Goal: Transaction & Acquisition: Purchase product/service

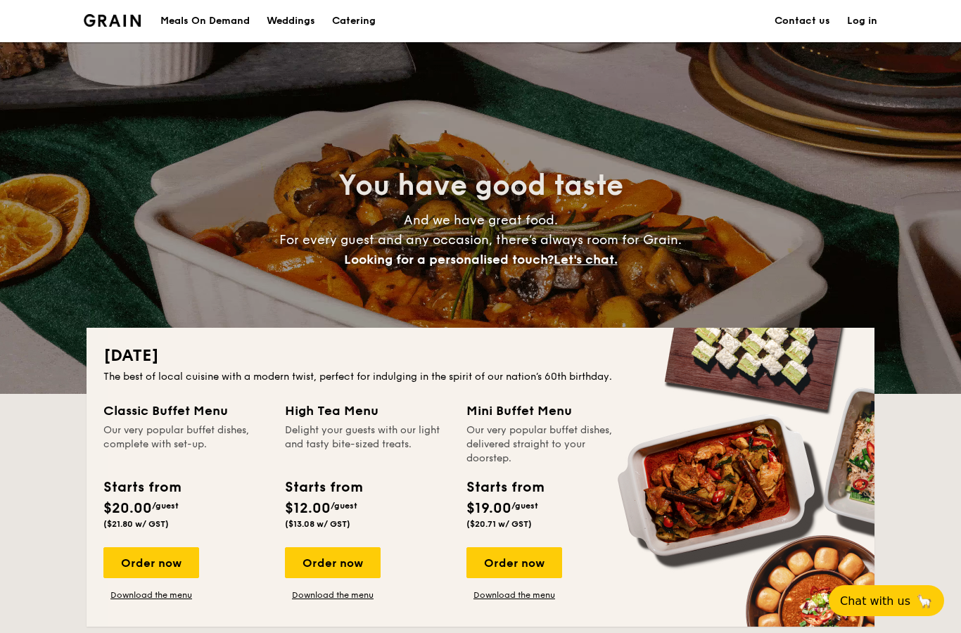
click at [370, 8] on h1 "Catering" at bounding box center [354, 21] width 44 height 42
click at [357, 26] on h1 "Catering" at bounding box center [354, 21] width 44 height 42
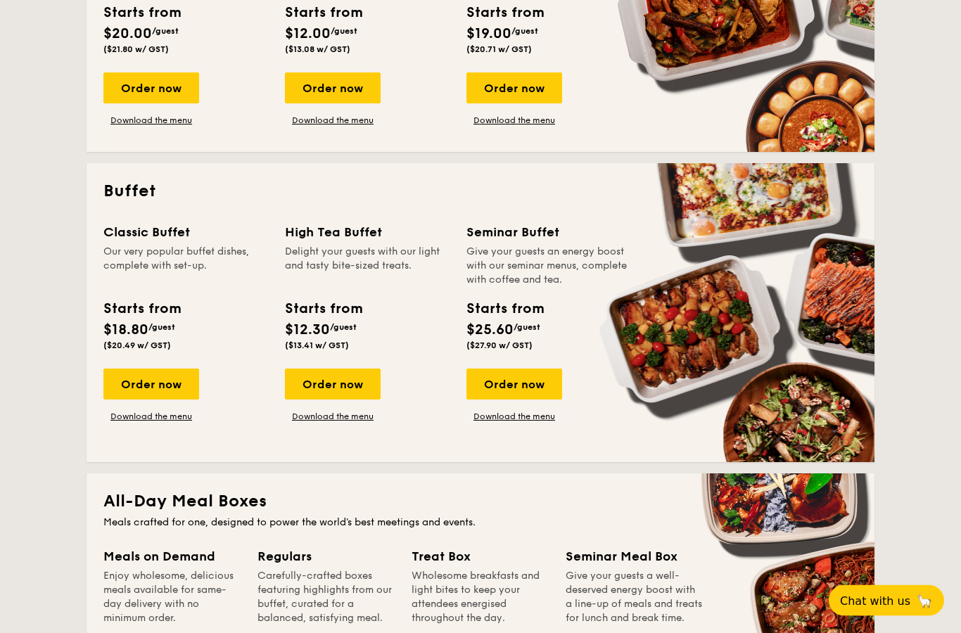
scroll to position [479, 0]
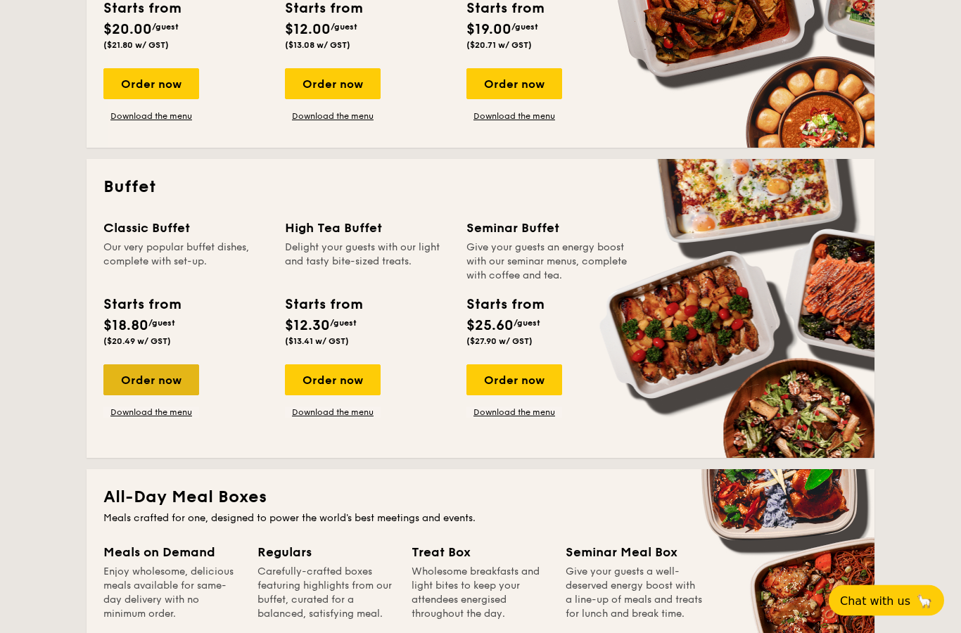
click at [191, 377] on div "Order now" at bounding box center [151, 380] width 96 height 31
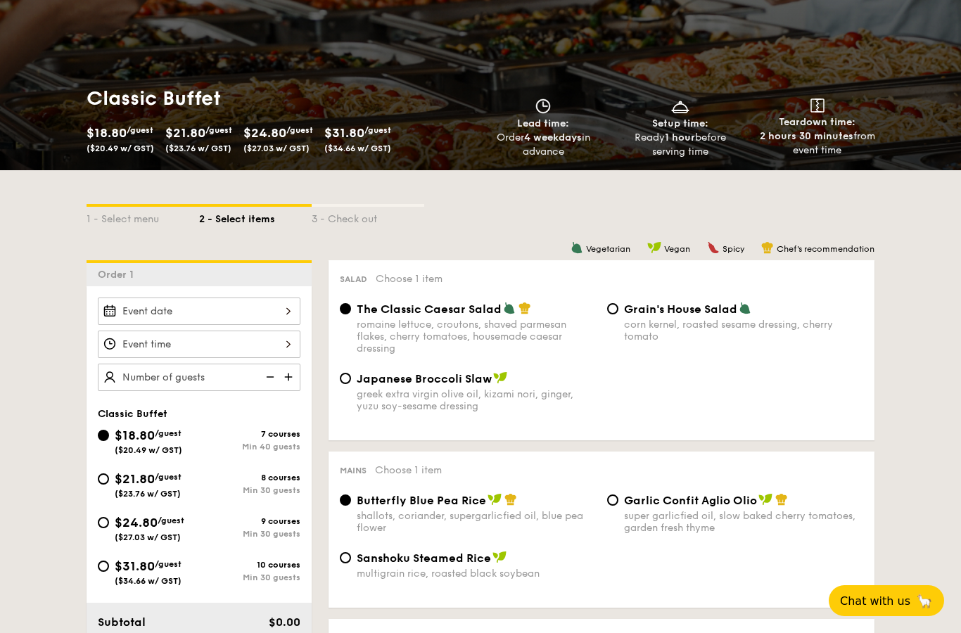
scroll to position [138, 0]
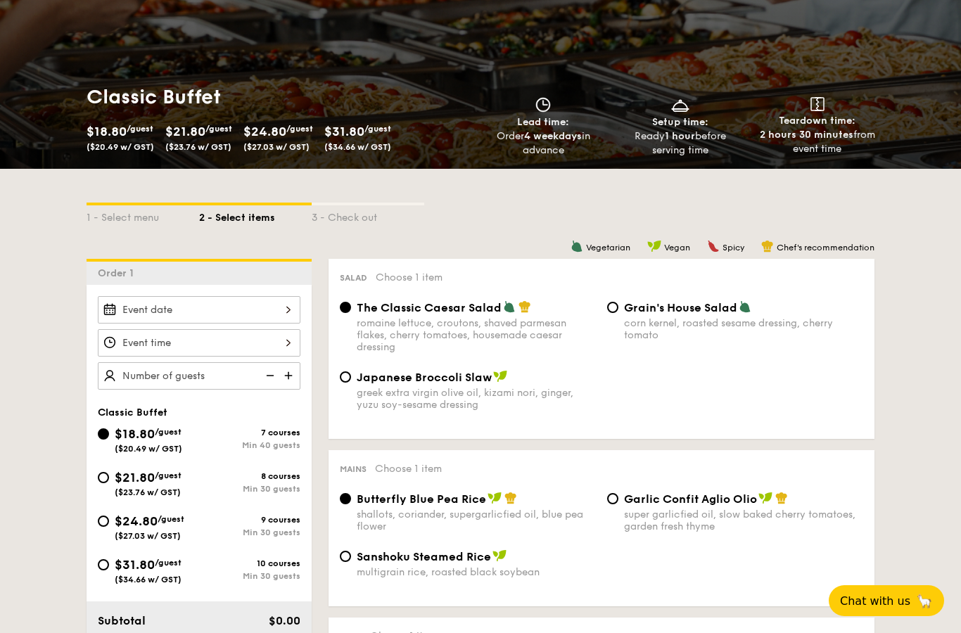
click at [260, 304] on div at bounding box center [199, 309] width 203 height 27
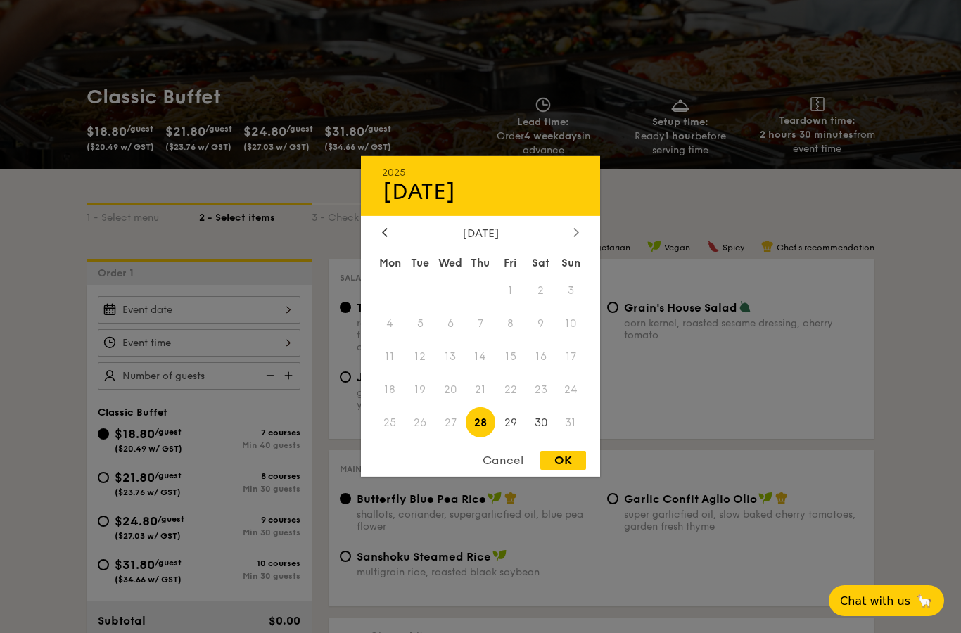
click at [571, 240] on div at bounding box center [576, 233] width 13 height 13
click at [541, 303] on span "6" at bounding box center [541, 291] width 30 height 30
click at [563, 470] on div "OK" at bounding box center [564, 460] width 46 height 19
type input "[DATE]"
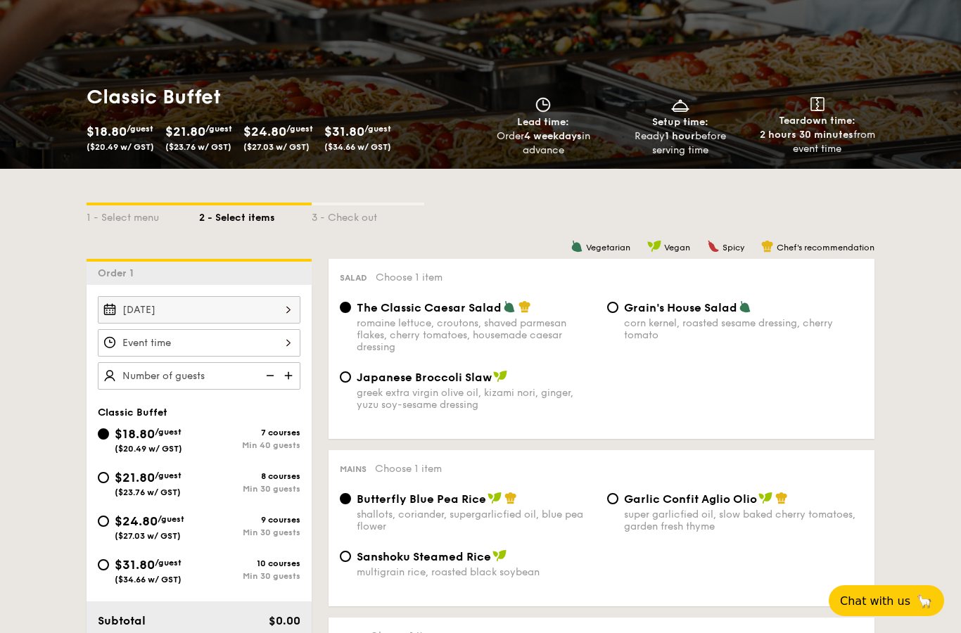
click at [284, 342] on div at bounding box center [199, 342] width 203 height 27
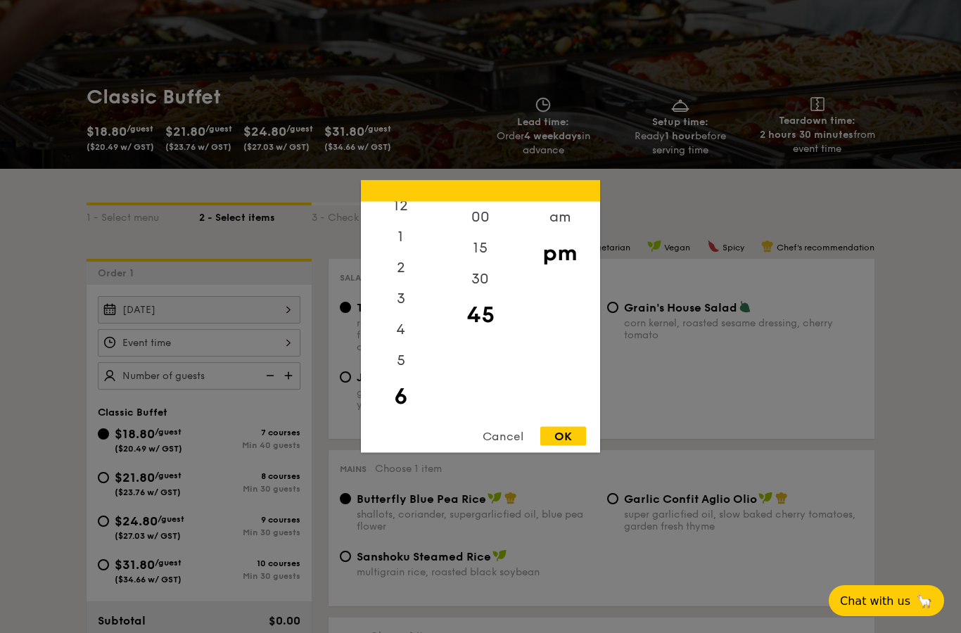
scroll to position [120, 0]
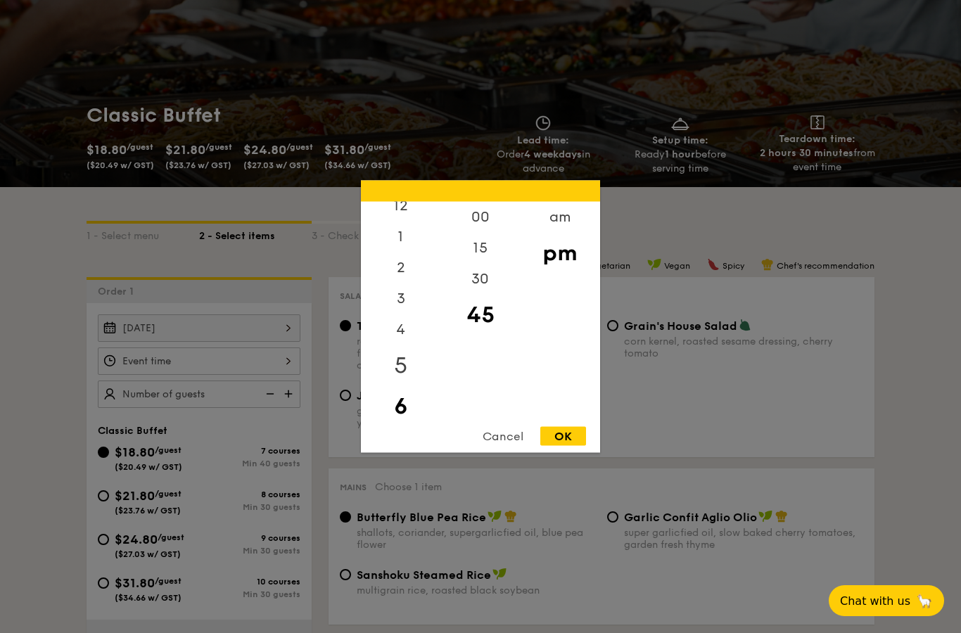
click at [403, 386] on div "5" at bounding box center [401, 366] width 80 height 41
click at [484, 301] on div "30" at bounding box center [481, 284] width 80 height 41
click at [571, 446] on div "OK" at bounding box center [564, 436] width 46 height 19
type input "5:30PM"
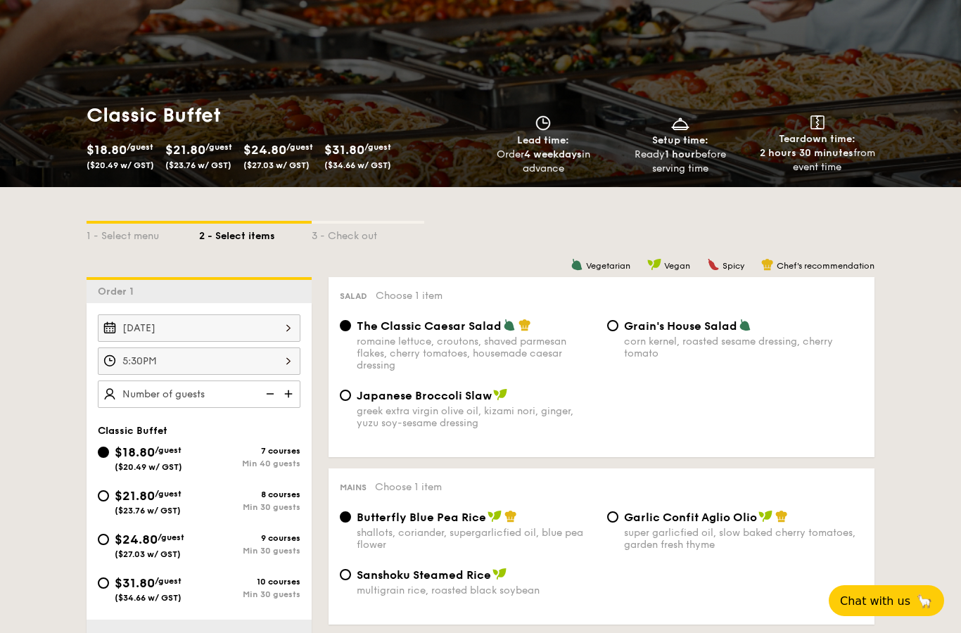
click at [162, 499] on span "/guest" at bounding box center [168, 494] width 27 height 10
click at [109, 500] on input "$21.80 /guest ($23.76 w/ GST) 8 courses Min 30 guests" at bounding box center [103, 496] width 11 height 11
radio input "true"
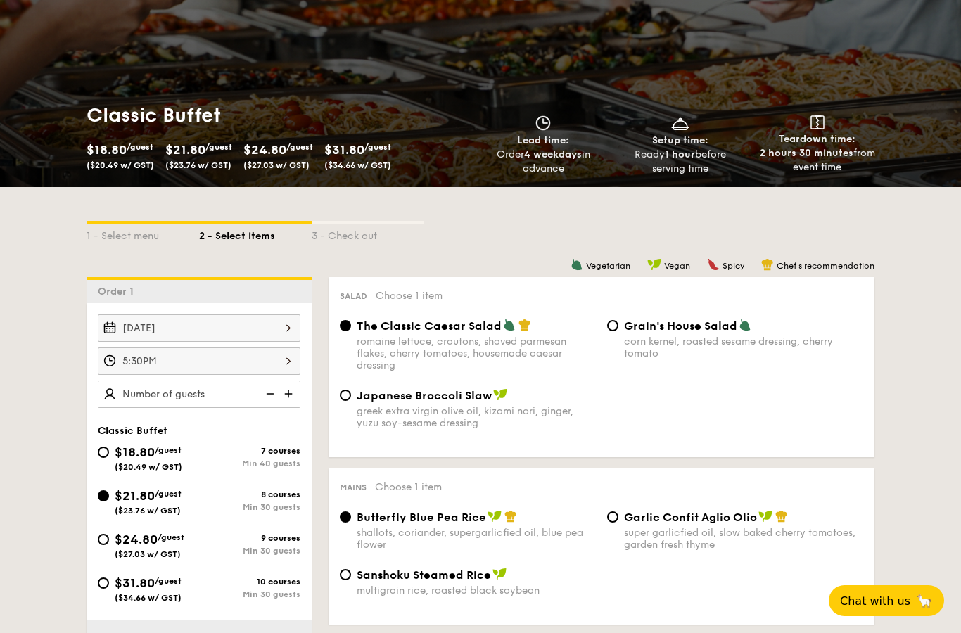
radio input "true"
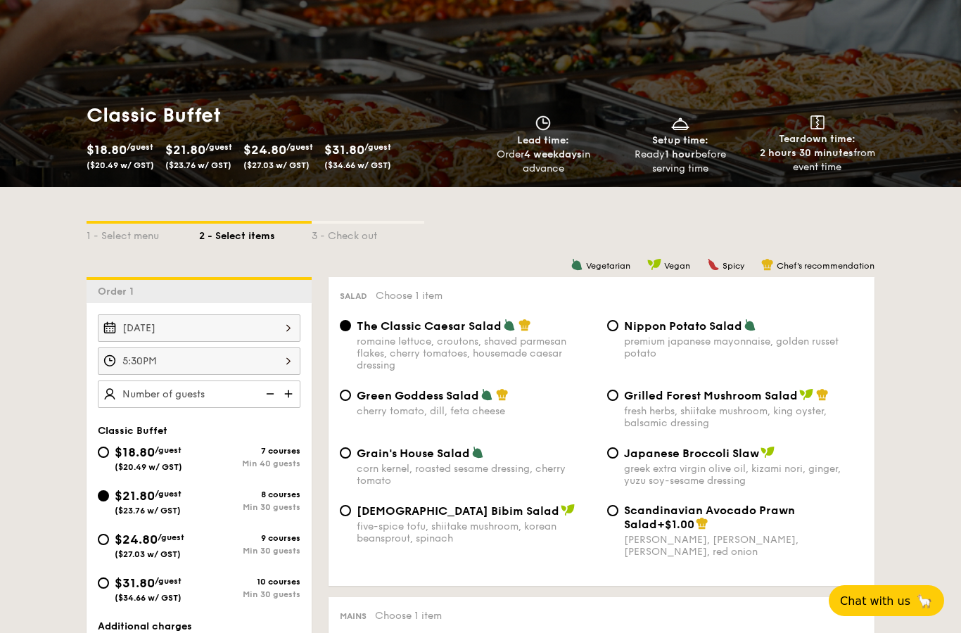
click at [199, 448] on div "7 courses" at bounding box center [249, 451] width 101 height 10
click at [109, 448] on input "$18.80 /guest ($20.49 w/ GST) 7 courses Min 40 guests" at bounding box center [103, 452] width 11 height 11
radio input "true"
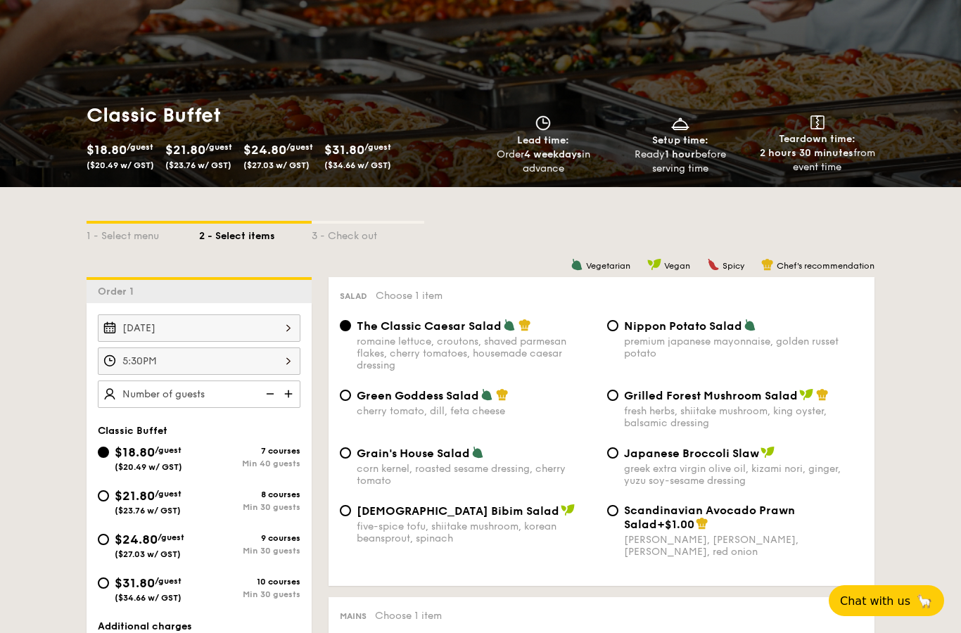
radio input "true"
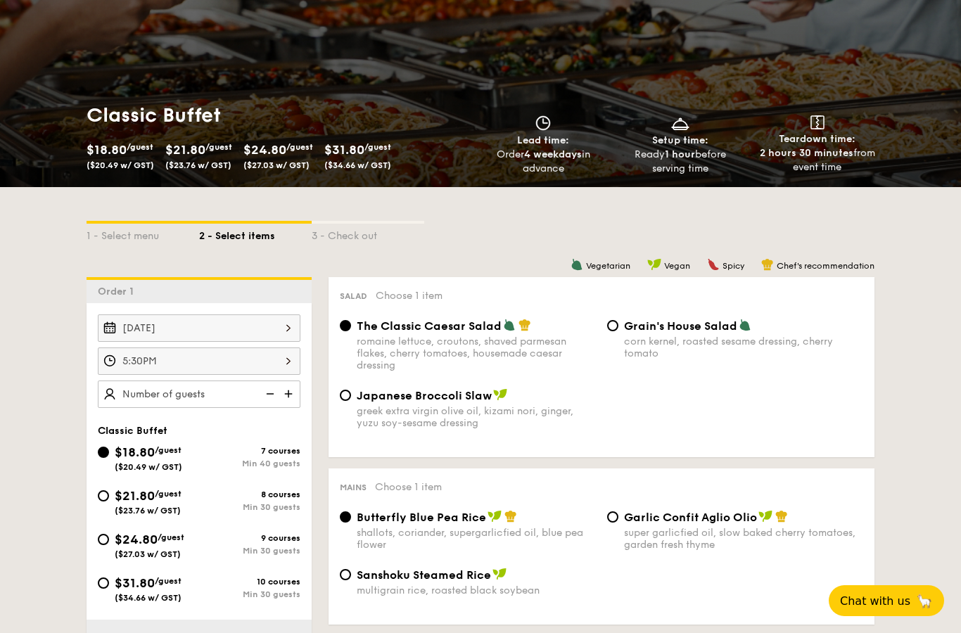
click at [167, 503] on div "$21.80 /guest ($23.76 w/ GST)" at bounding box center [148, 501] width 67 height 30
click at [109, 502] on input "$21.80 /guest ($23.76 w/ GST) 8 courses Min 30 guests" at bounding box center [103, 496] width 11 height 11
radio input "true"
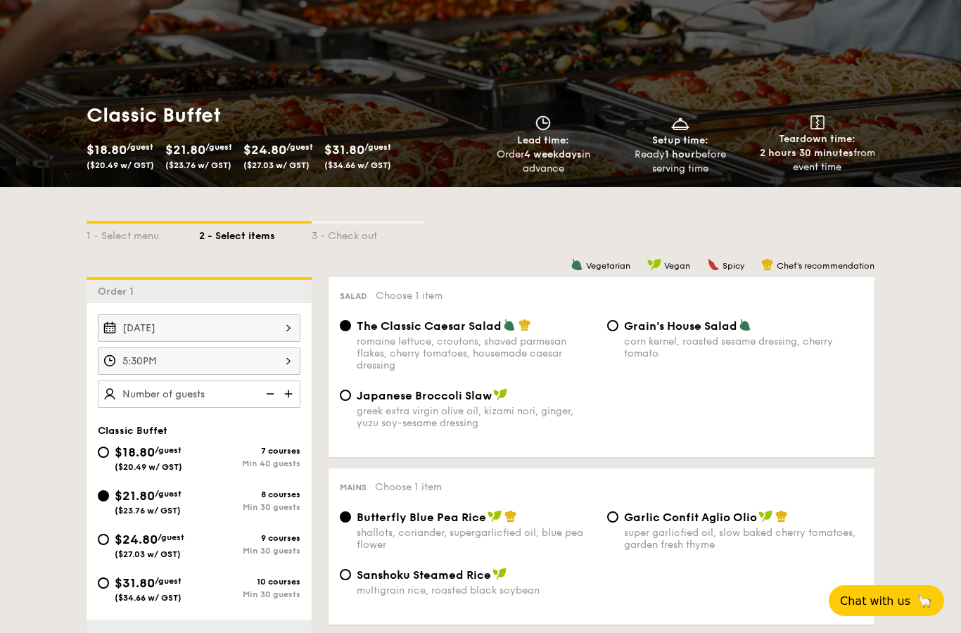
radio input "true"
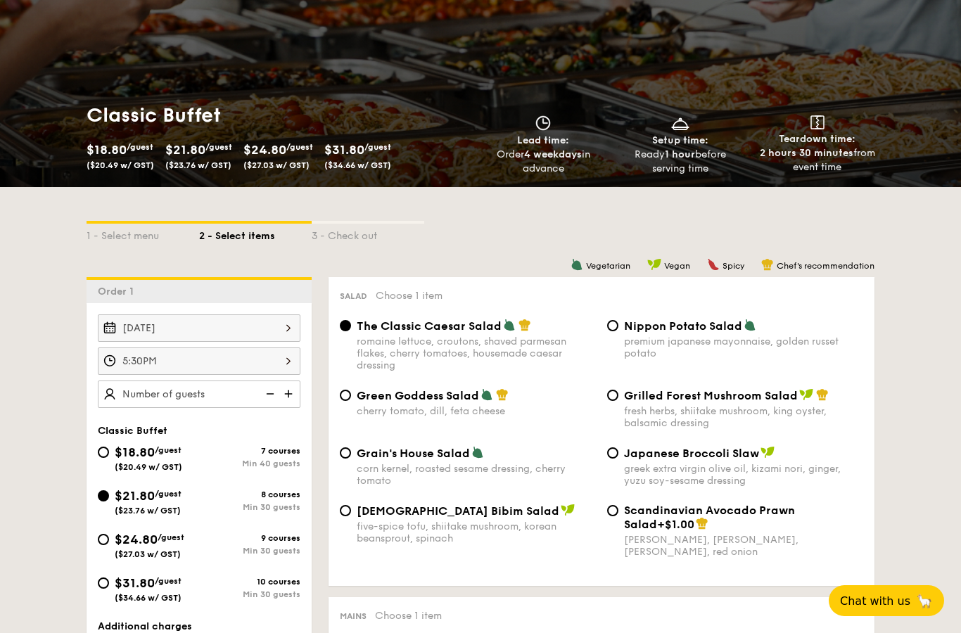
click at [636, 339] on div "premium japanese mayonnaise, golden russet potato" at bounding box center [743, 348] width 239 height 24
click at [619, 332] on input "Nippon Potato Salad premium japanese mayonnaise, golden russet potato" at bounding box center [612, 325] width 11 height 11
radio input "true"
click at [298, 390] on img at bounding box center [289, 394] width 21 height 27
click at [299, 395] on img at bounding box center [289, 394] width 21 height 27
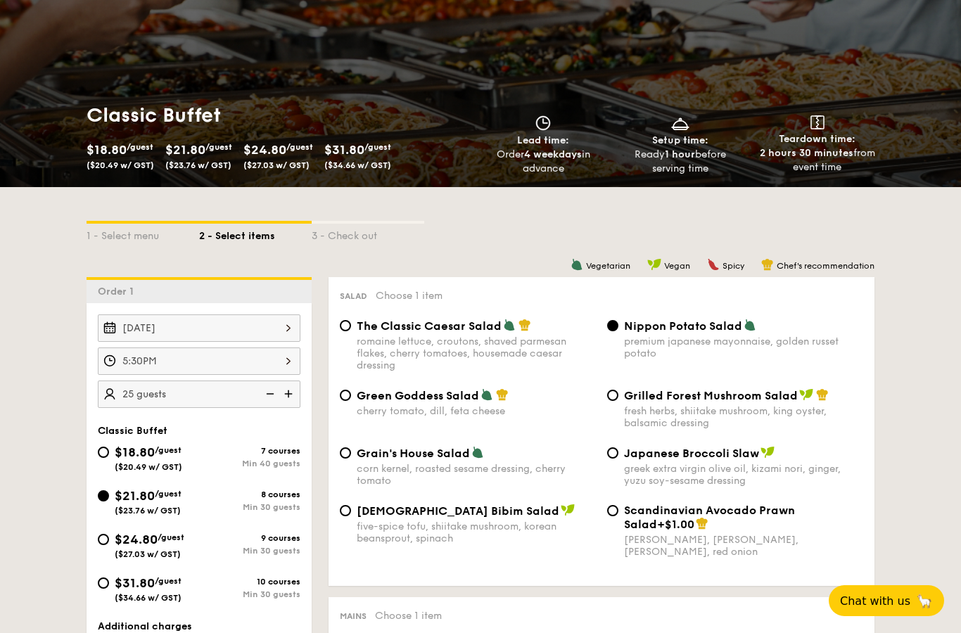
click at [298, 391] on img at bounding box center [289, 394] width 21 height 27
click at [298, 381] on img at bounding box center [289, 394] width 21 height 27
click at [277, 384] on img at bounding box center [268, 394] width 21 height 27
type input "35 guests"
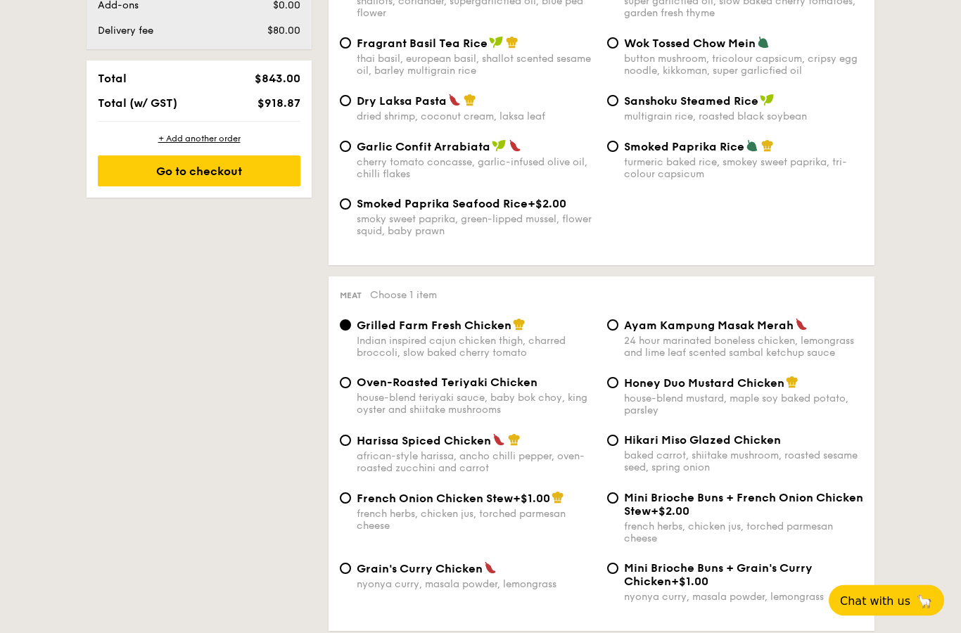
scroll to position [778, 0]
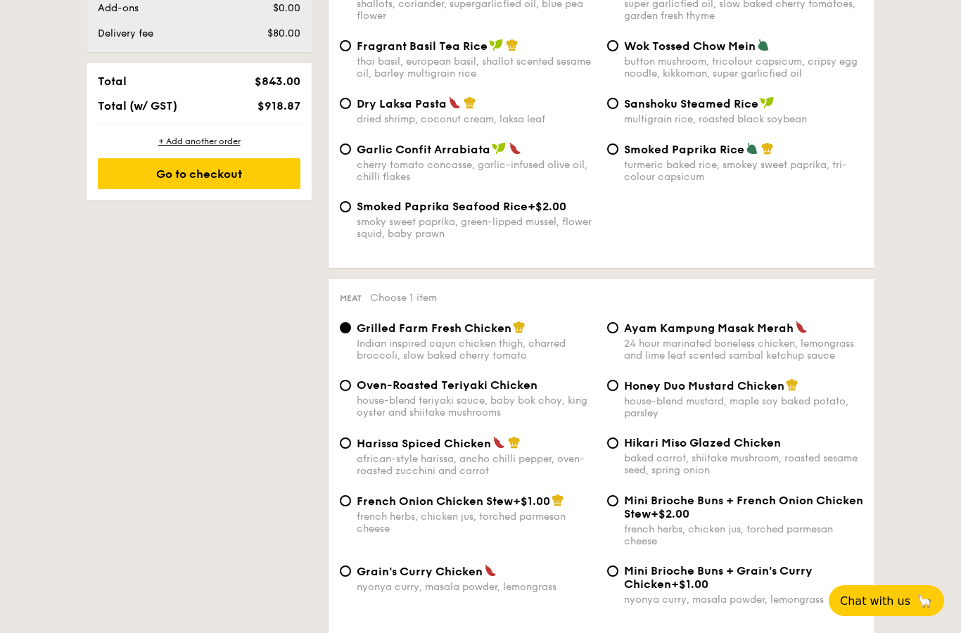
click at [346, 415] on div "Oven-Roasted Teriyaki Chicken house-blend teriyaki sauce, baby bok choy, king o…" at bounding box center [467, 399] width 267 height 40
click at [366, 379] on div "Grilled Farm Fresh Chicken Indian inspired cajun chicken thigh, charred broccol…" at bounding box center [601, 350] width 535 height 58
click at [358, 379] on div "Grilled Farm Fresh Chicken Indian inspired cajun chicken thigh, charred broccol…" at bounding box center [601, 350] width 535 height 58
click at [366, 392] on span "Oven-Roasted Teriyaki Chicken" at bounding box center [447, 385] width 181 height 13
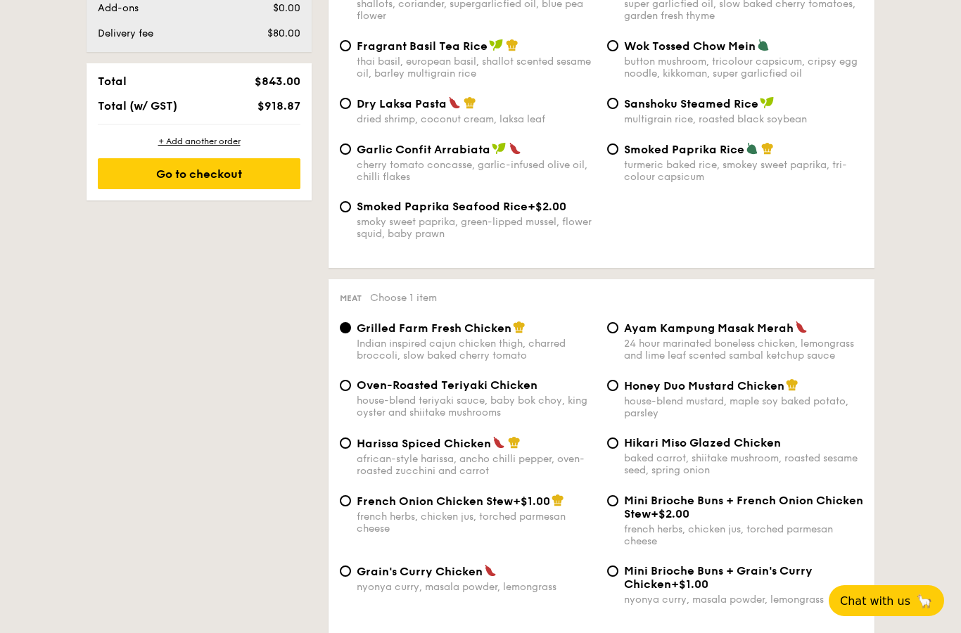
click at [351, 391] on input "Oven-Roasted Teriyaki Chicken house-blend teriyaki sauce, baby bok choy, king o…" at bounding box center [345, 385] width 11 height 11
radio input "true"
click at [347, 391] on input "Oven-Roasted Teriyaki Chicken house-blend teriyaki sauce, baby bok choy, king o…" at bounding box center [345, 385] width 11 height 11
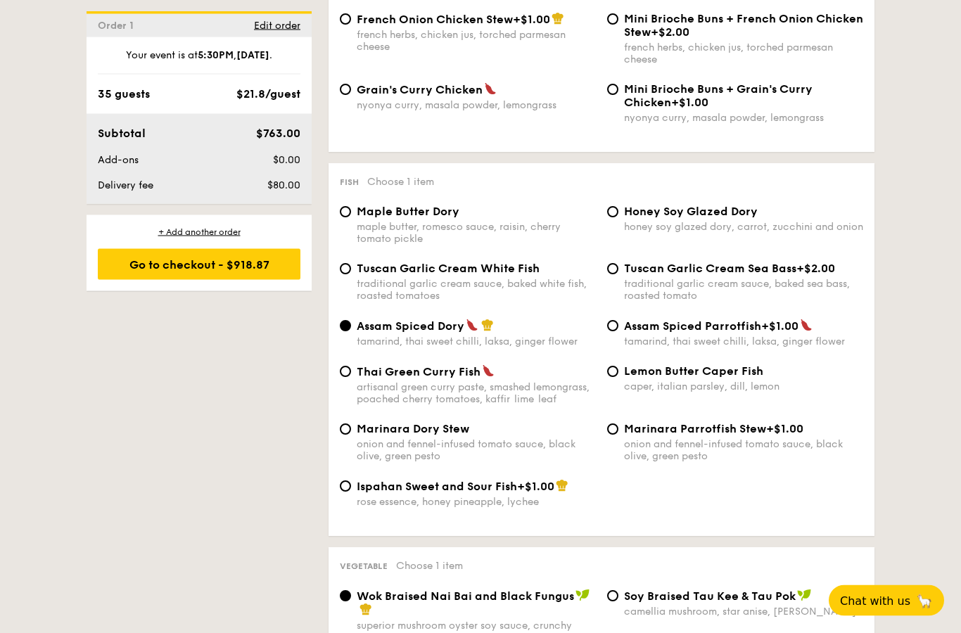
scroll to position [1260, 0]
click at [515, 275] on span "Tuscan Garlic Cream White Fish" at bounding box center [448, 268] width 183 height 13
click at [351, 274] on input "Tuscan Garlic Cream White Fish traditional garlic cream sauce, baked white fish…" at bounding box center [345, 268] width 11 height 11
radio input "true"
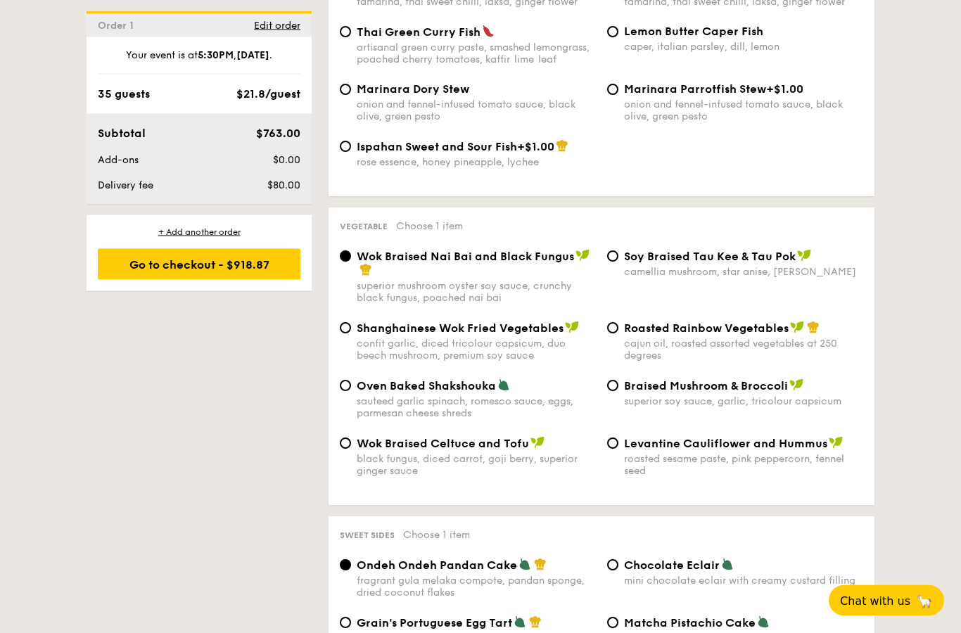
scroll to position [1600, 0]
click at [743, 335] on span "Roasted Rainbow Vegetables" at bounding box center [706, 328] width 165 height 13
click at [619, 334] on input "Roasted Rainbow Vegetables cajun oil, roasted assorted vegetables at 250 degrees" at bounding box center [612, 327] width 11 height 11
radio input "true"
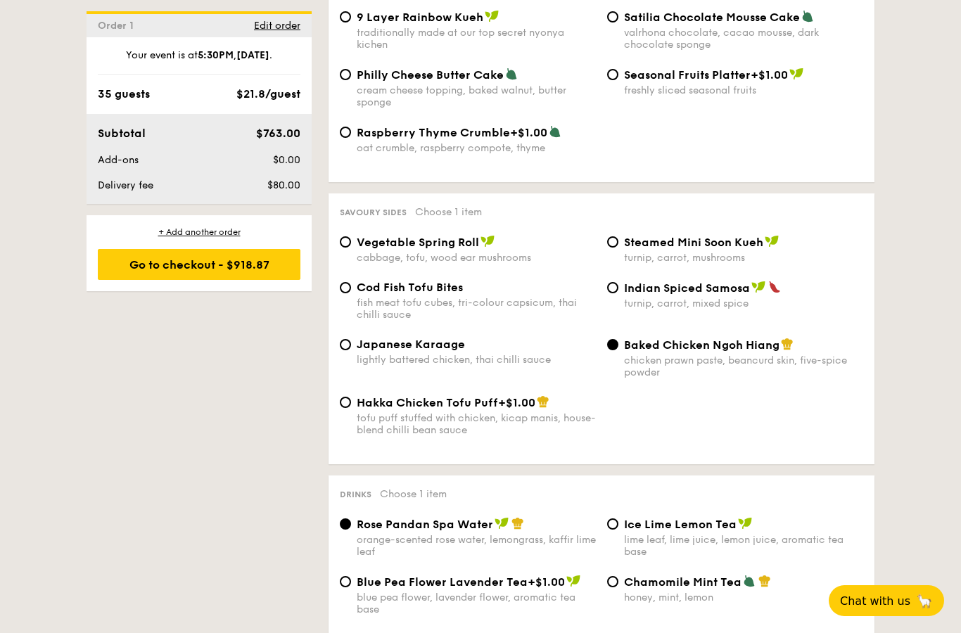
scroll to position [2264, 0]
click at [398, 280] on div "Vegetable Spring Roll cabbage, tofu, wood ear mushrooms Steamed Mini Soon Kueh …" at bounding box center [601, 257] width 535 height 46
click at [358, 293] on span "Cod Fish Tofu Bites" at bounding box center [410, 286] width 106 height 13
click at [351, 293] on input "Cod Fish Tofu Bites fish meat tofu cubes, tri-colour capsicum, thai chilli sauce" at bounding box center [345, 287] width 11 height 11
radio input "true"
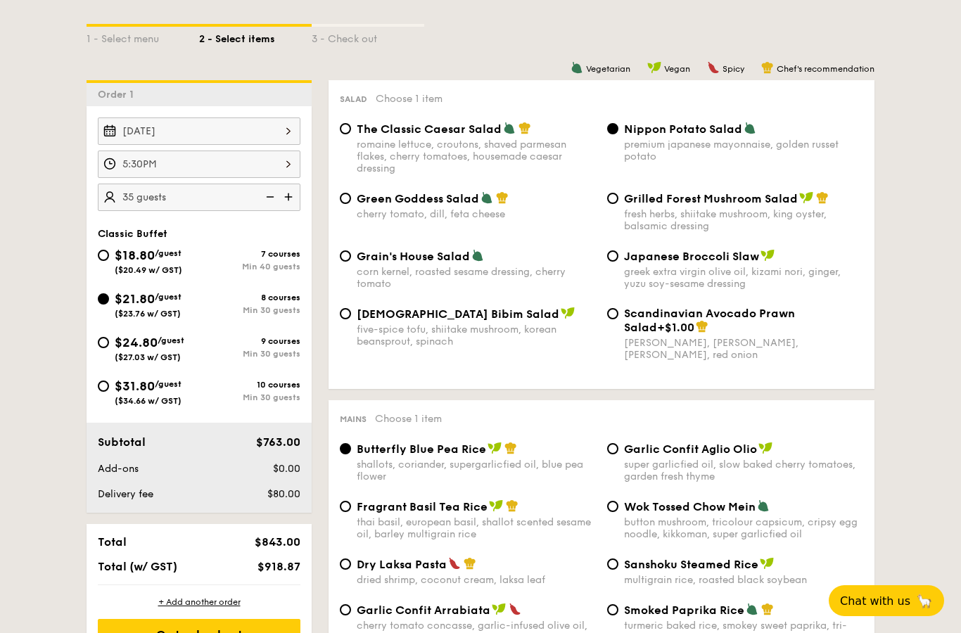
scroll to position [291, 0]
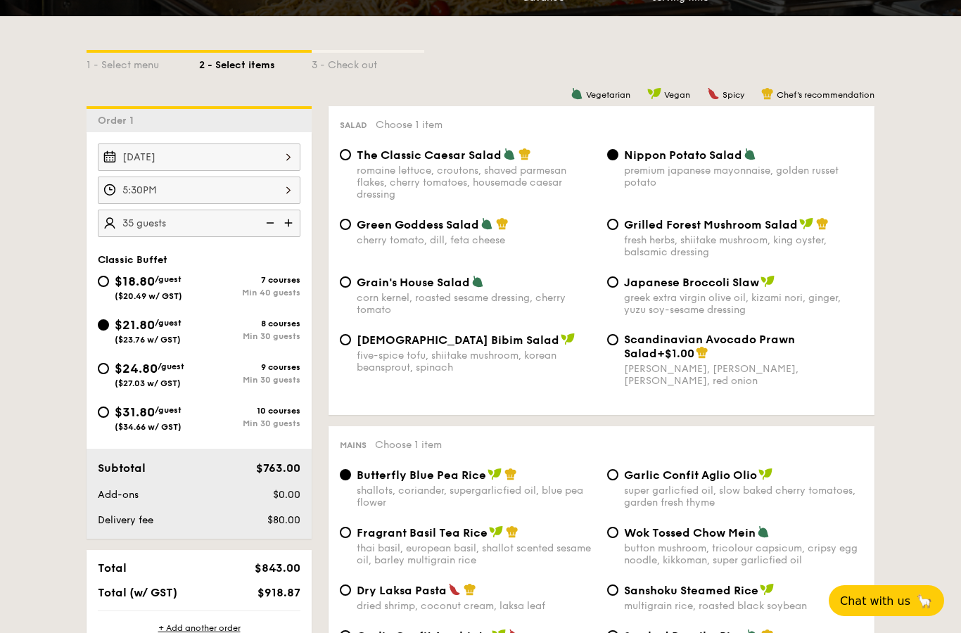
click at [187, 283] on div "$18.80 /guest ($20.49 w/ GST)" at bounding box center [148, 287] width 101 height 30
click at [109, 283] on input "$18.80 /guest ($20.49 w/ GST) 7 courses Min 40 guests" at bounding box center [103, 281] width 11 height 11
radio input "true"
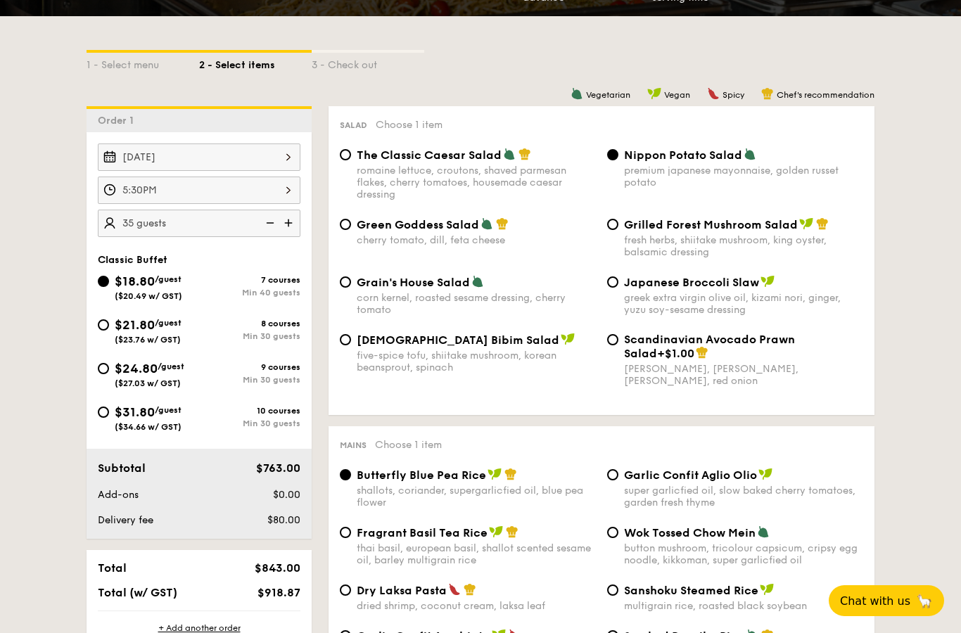
radio input "true"
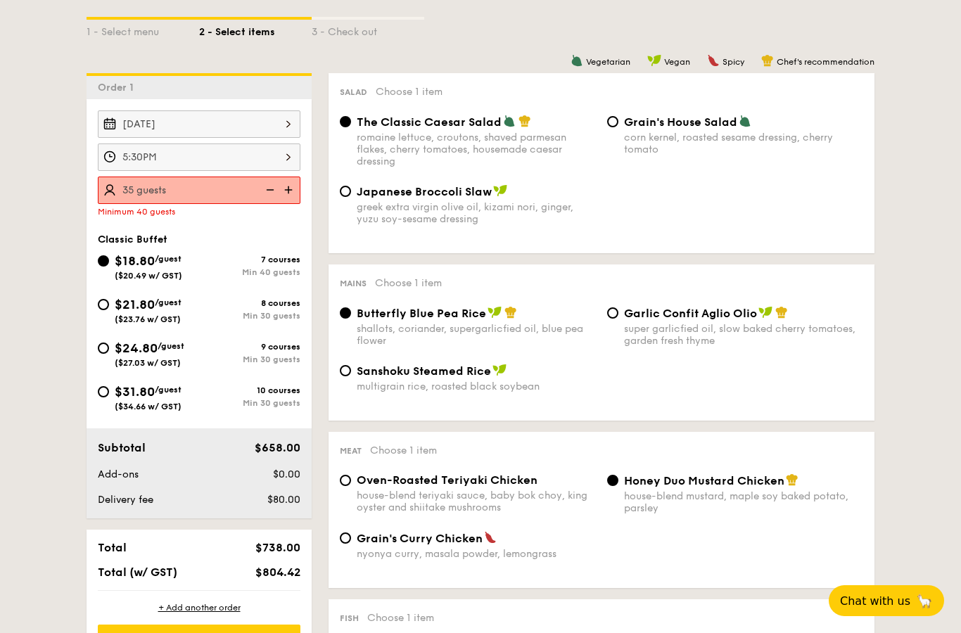
scroll to position [323, 0]
click at [141, 298] on div "$21.80 /guest ($23.76 w/ GST)" at bounding box center [148, 311] width 67 height 30
click at [109, 300] on input "$21.80 /guest ($23.76 w/ GST) 8 courses Min 30 guests" at bounding box center [103, 305] width 11 height 11
radio input "true"
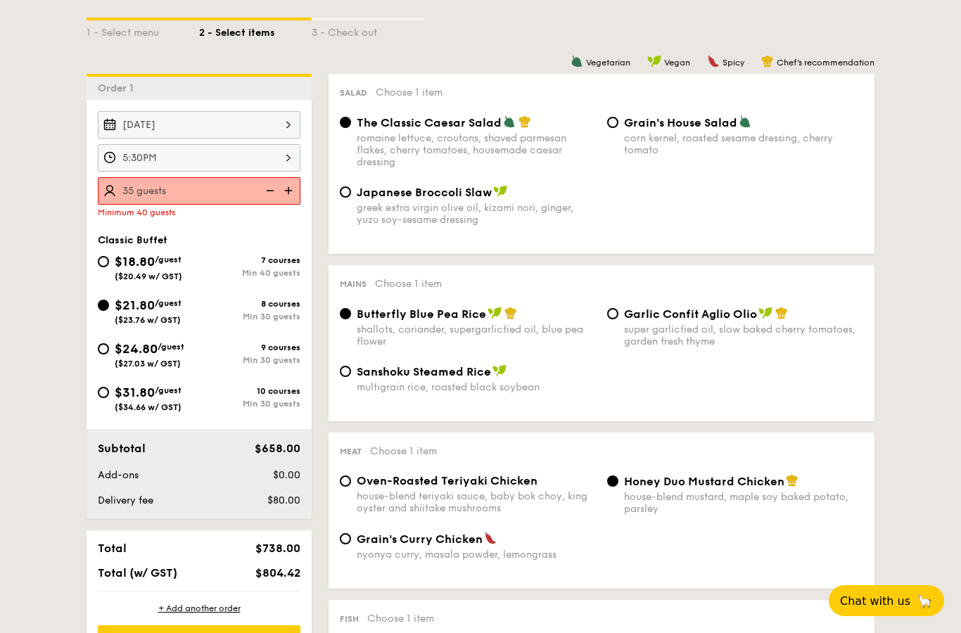
radio input "true"
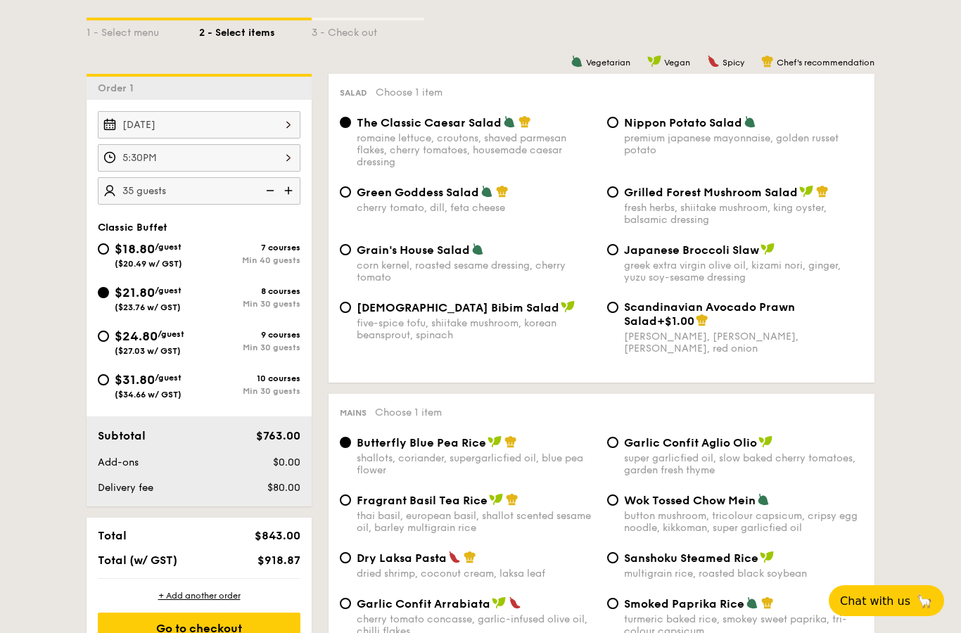
click at [160, 252] on span "/guest" at bounding box center [168, 247] width 27 height 10
click at [109, 253] on input "$18.80 /guest ($20.49 w/ GST) 7 courses Min 40 guests" at bounding box center [103, 249] width 11 height 11
radio input "true"
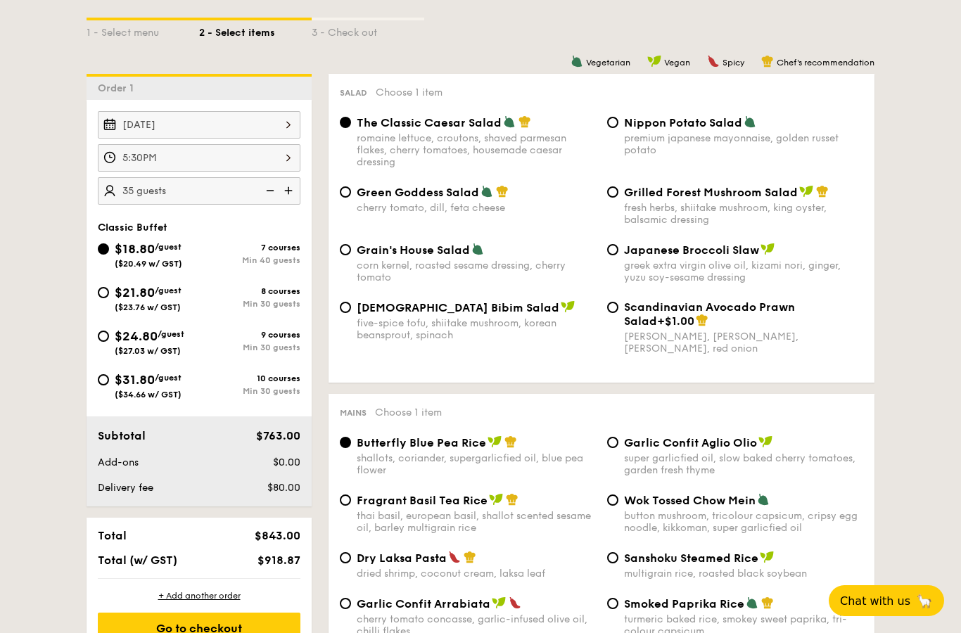
radio input "true"
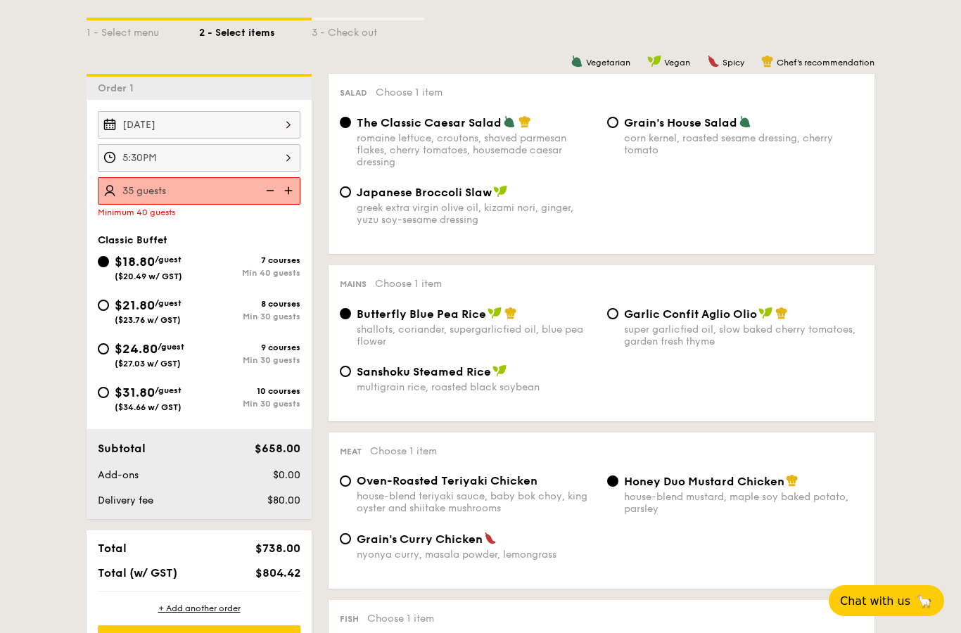
click at [296, 182] on img at bounding box center [289, 190] width 21 height 27
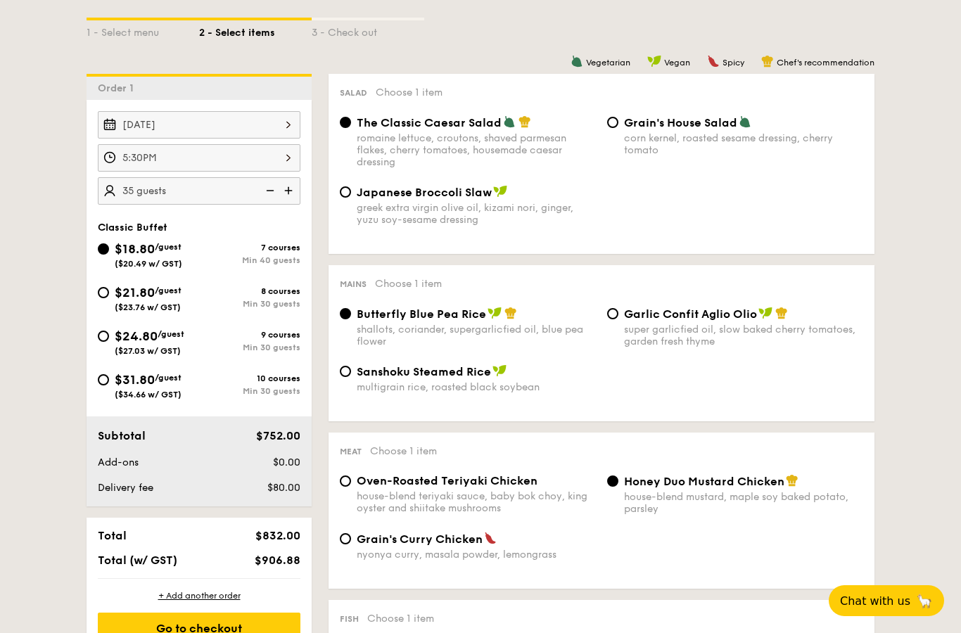
type input "40 guests"
click at [143, 296] on span "$21.80" at bounding box center [135, 292] width 40 height 15
click at [109, 296] on input "$21.80 /guest ($23.76 w/ GST) 8 courses Min 30 guests" at bounding box center [103, 292] width 11 height 11
radio input "true"
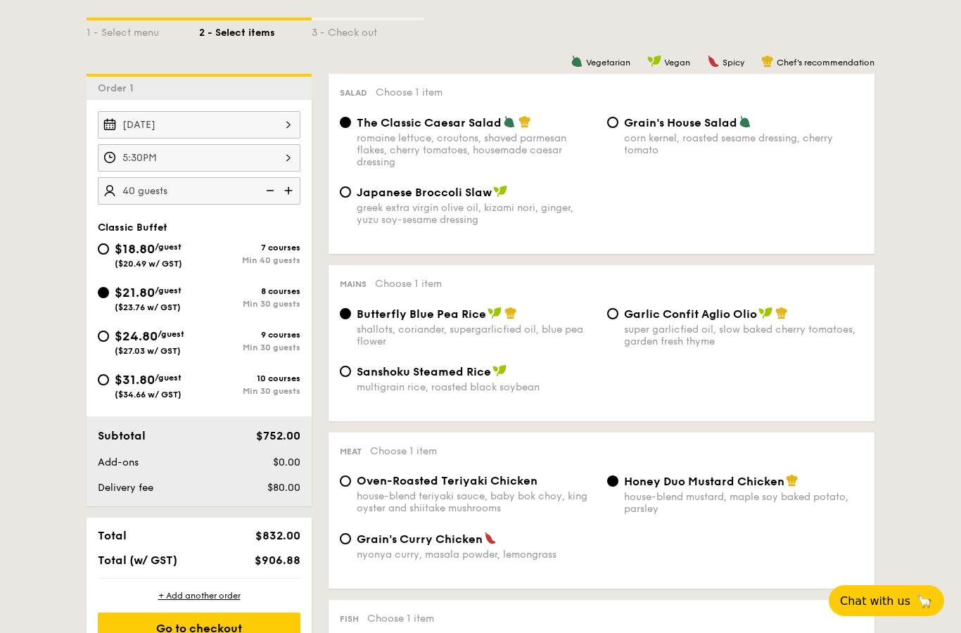
radio input "true"
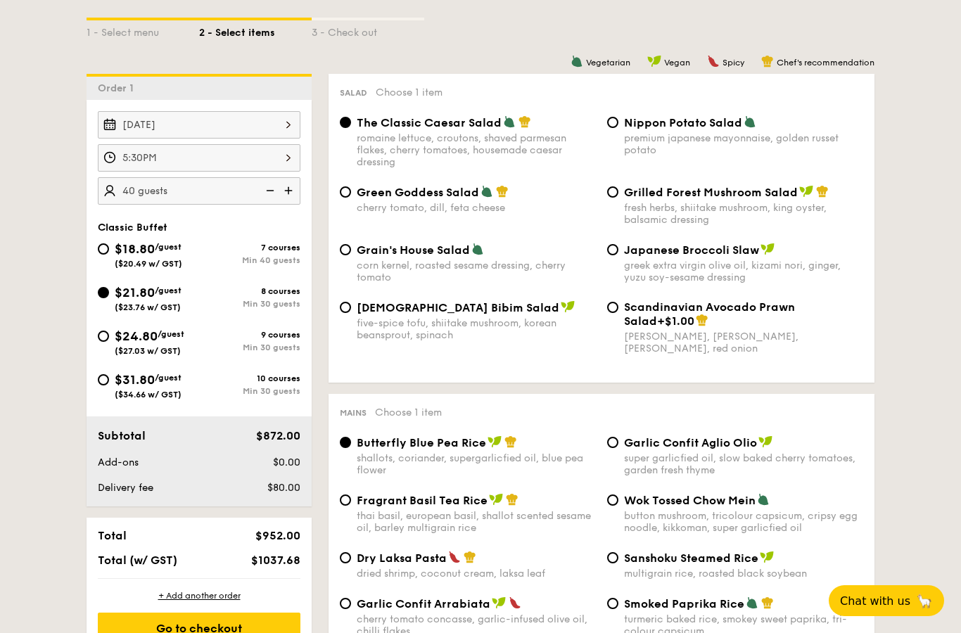
click at [272, 196] on img at bounding box center [268, 190] width 21 height 27
type input "35 guests"
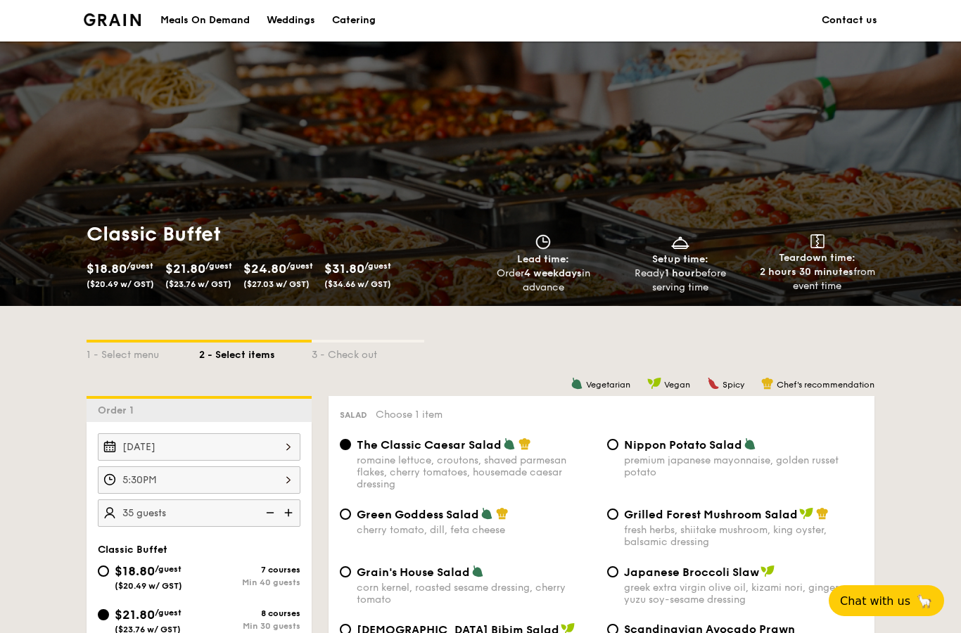
scroll to position [0, 0]
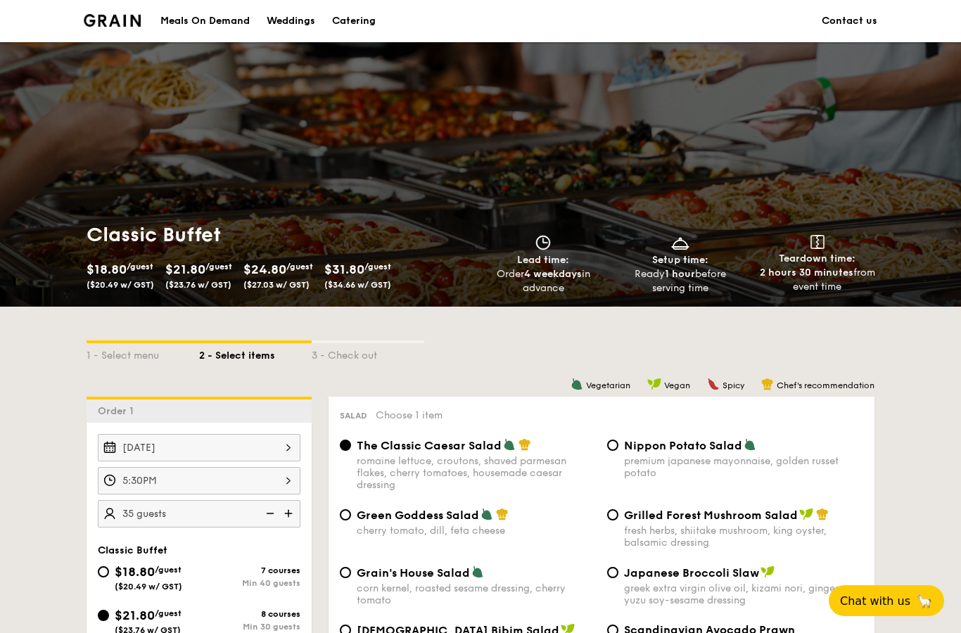
click at [762, 441] on div "Nippon Potato Salad" at bounding box center [743, 445] width 239 height 14
click at [619, 441] on input "Nippon Potato Salad premium japanese mayonnaise, golden russet potato" at bounding box center [612, 445] width 11 height 11
radio input "true"
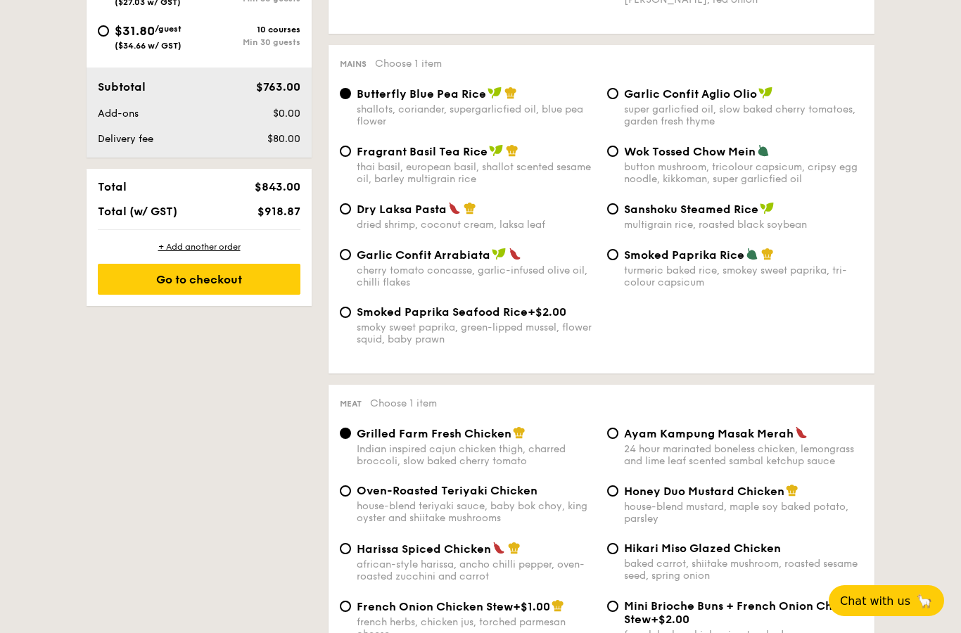
scroll to position [702, 0]
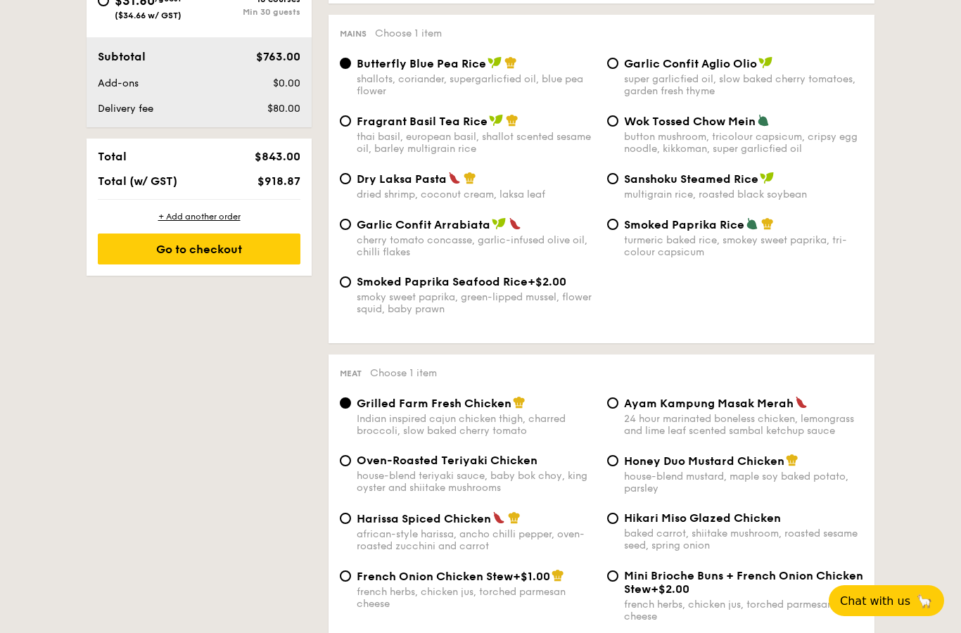
click at [455, 454] on div "Grilled Farm Fresh Chicken Indian inspired cajun chicken thigh, charred broccol…" at bounding box center [601, 425] width 535 height 58
click at [393, 467] on span "Oven-Roasted Teriyaki Chicken" at bounding box center [447, 460] width 181 height 13
click at [351, 467] on input "Oven-Roasted Teriyaki Chicken house-blend teriyaki sauce, baby bok choy, king o…" at bounding box center [345, 460] width 11 height 11
radio input "true"
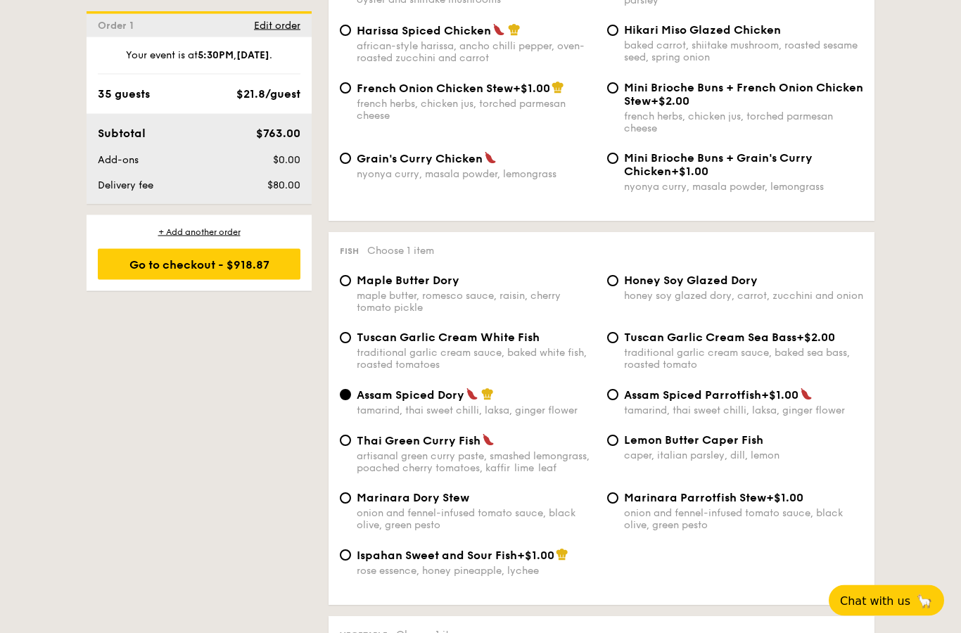
scroll to position [1191, 0]
click at [500, 344] on span "Tuscan Garlic Cream White Fish" at bounding box center [448, 337] width 183 height 13
click at [351, 343] on input "Tuscan Garlic Cream White Fish traditional garlic cream sauce, baked white fish…" at bounding box center [345, 337] width 11 height 11
radio input "true"
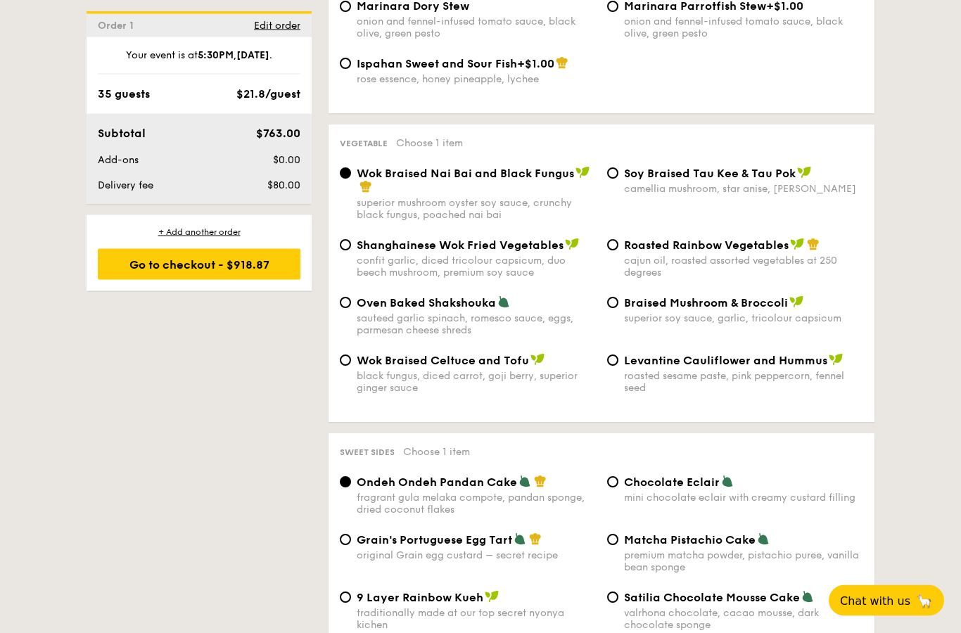
scroll to position [1683, 0]
click at [760, 279] on div "Roasted Rainbow Vegetables cajun oil, roasted assorted vegetables at 250 degrees" at bounding box center [743, 258] width 239 height 41
click at [619, 251] on input "Roasted Rainbow Vegetables cajun oil, roasted assorted vegetables at 250 degrees" at bounding box center [612, 244] width 11 height 11
radio input "true"
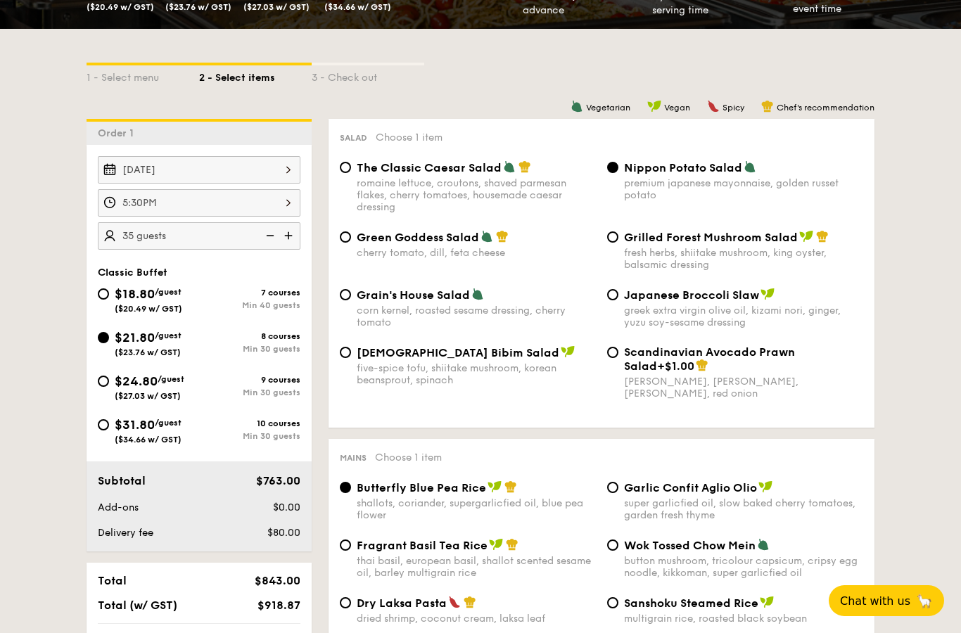
scroll to position [276, 0]
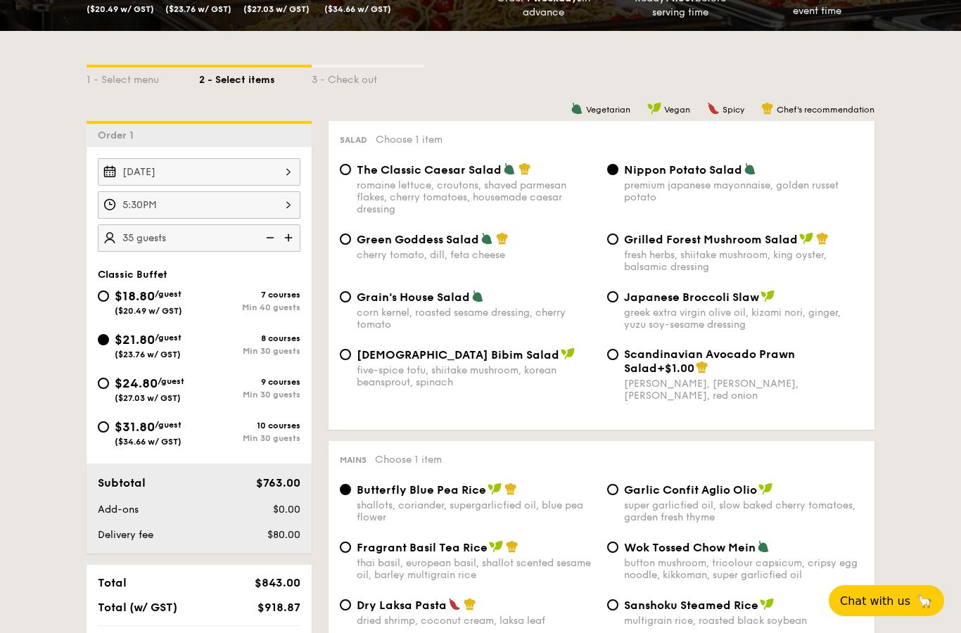
click at [286, 240] on img at bounding box center [289, 238] width 21 height 27
type input "40 guests"
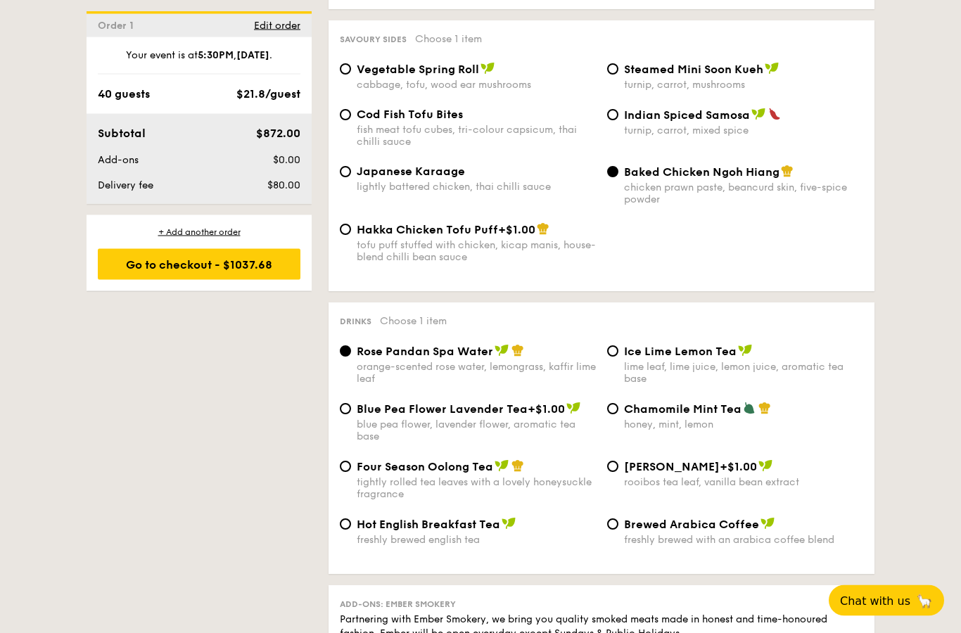
scroll to position [2437, 0]
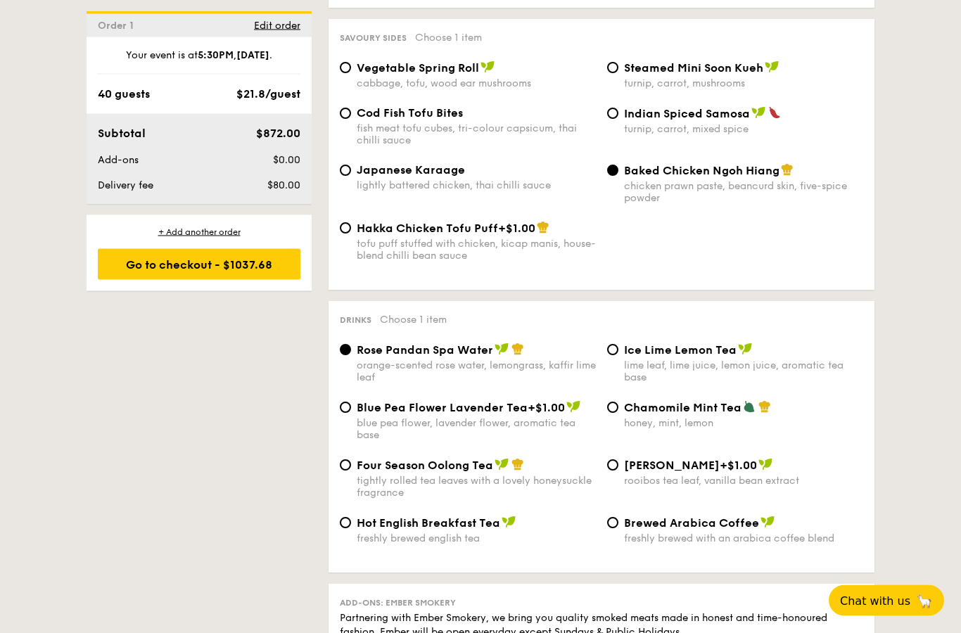
click at [426, 147] on div "Cod Fish Tofu Bites fish meat tofu cubes, tri-colour capsicum, thai chilli sauce" at bounding box center [476, 127] width 239 height 40
click at [351, 120] on input "Cod Fish Tofu Bites fish meat tofu cubes, tri-colour capsicum, thai chilli sauce" at bounding box center [345, 113] width 11 height 11
radio input "true"
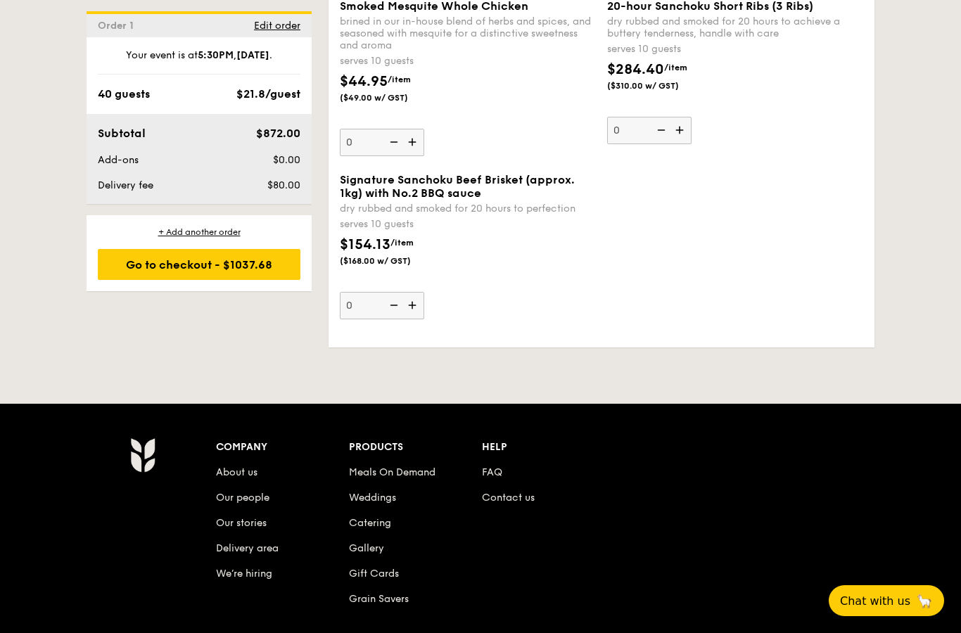
scroll to position [3097, 0]
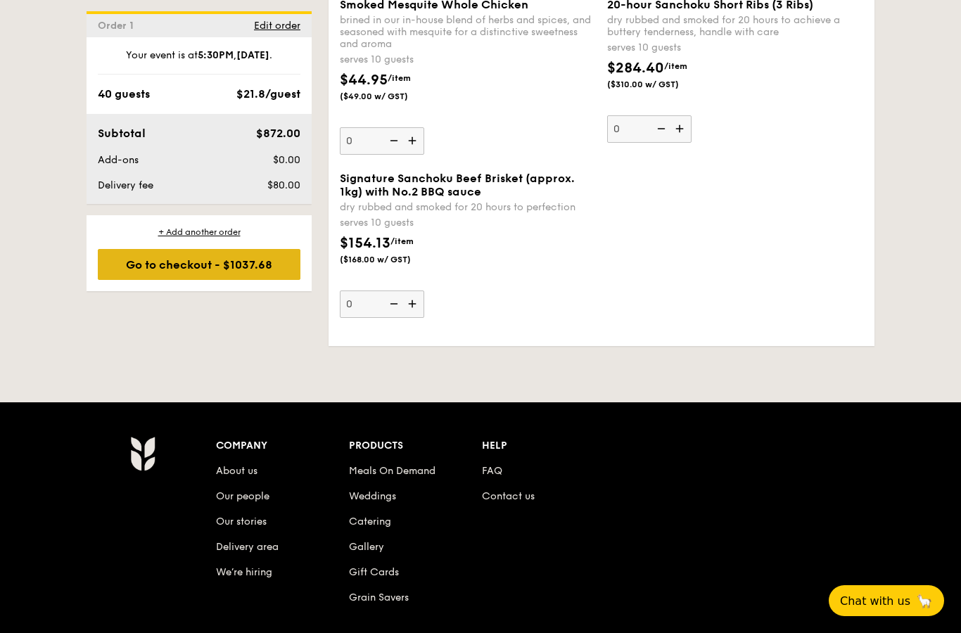
click at [137, 260] on div "Go to checkout - $1037.68" at bounding box center [199, 264] width 203 height 31
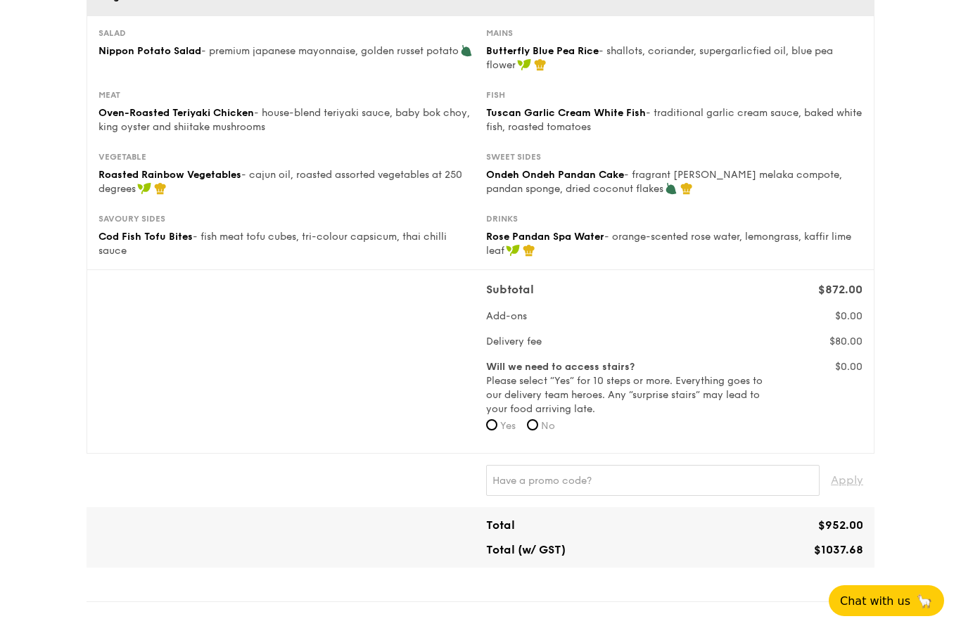
scroll to position [199, 0]
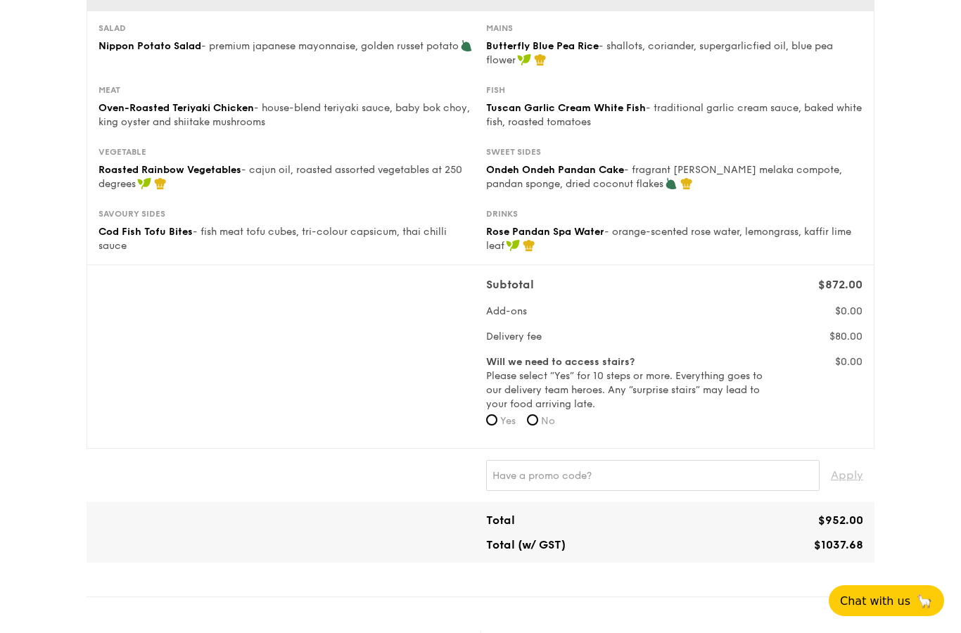
click at [550, 407] on label "Will we need to access stairs? Please select “Yes” for 10 steps or more. Everyt…" at bounding box center [625, 383] width 279 height 56
click at [531, 428] on label "No" at bounding box center [541, 422] width 28 height 14
click at [531, 426] on input "No" at bounding box center [532, 420] width 11 height 11
radio input "true"
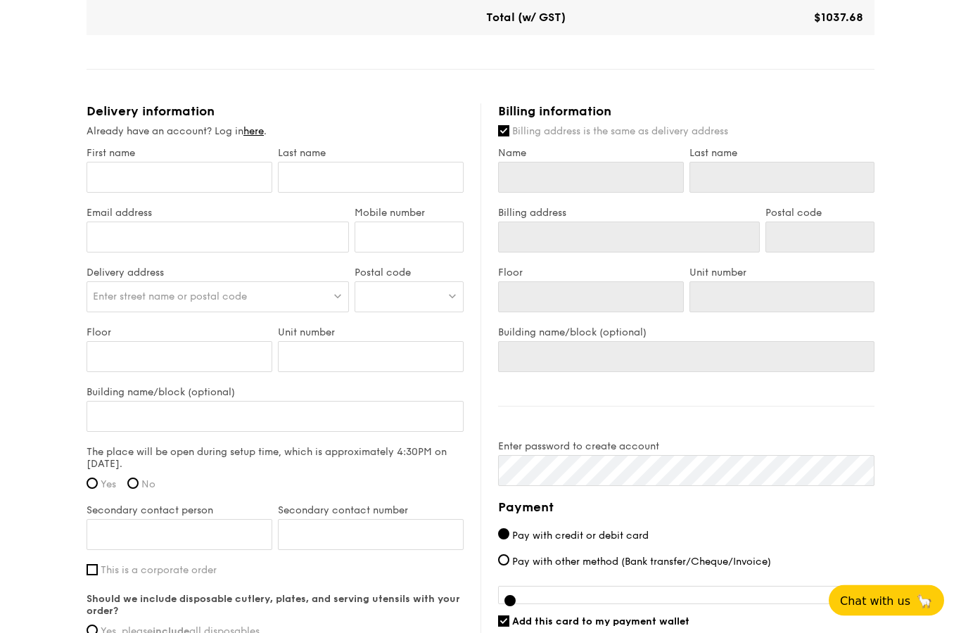
scroll to position [727, 0]
click at [143, 181] on input "First name" at bounding box center [180, 177] width 186 height 31
type input "Susanto"
type input "[PERSON_NAME]"
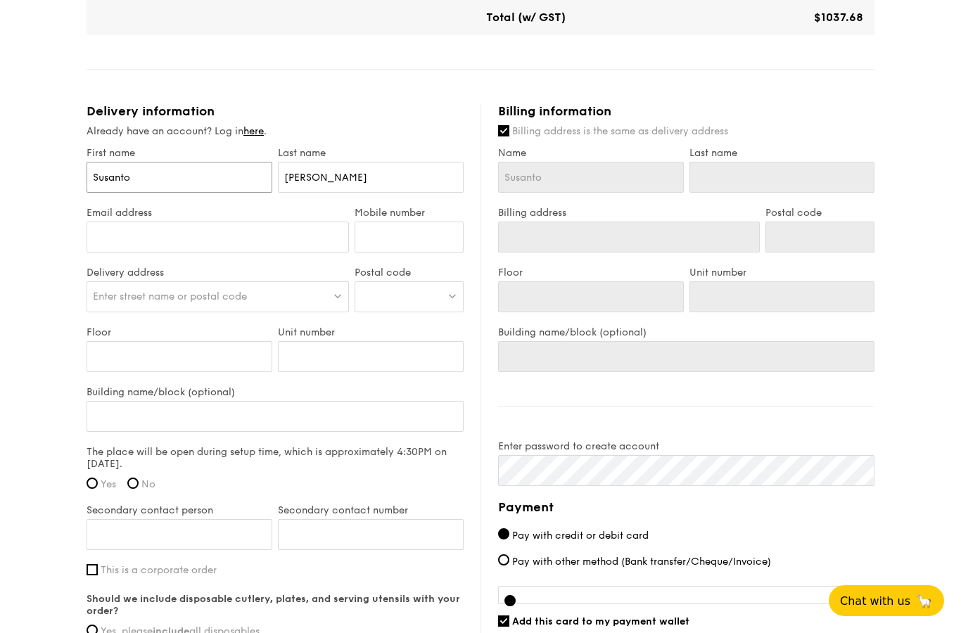
type input "[PERSON_NAME]"
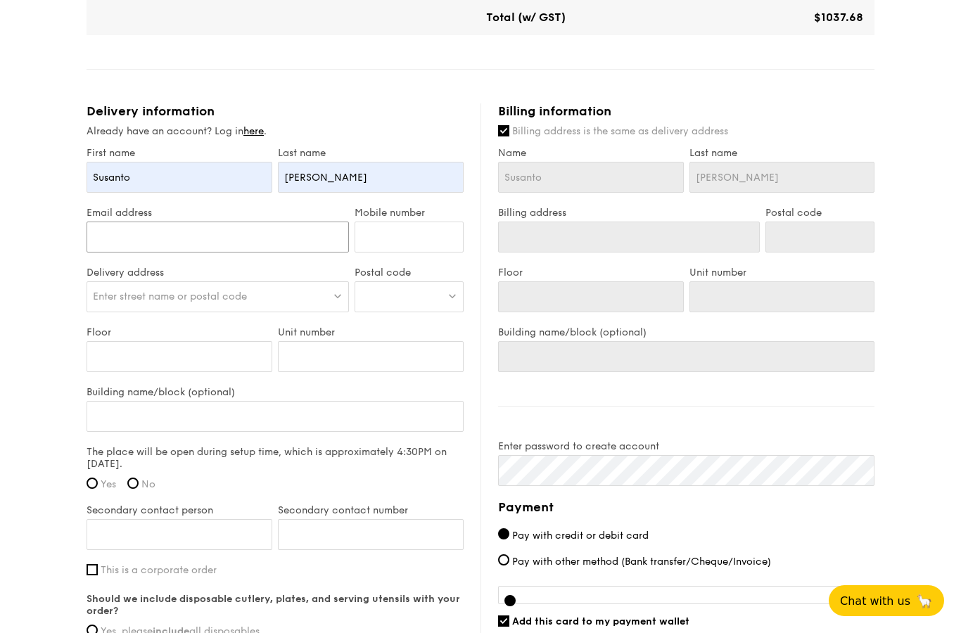
type input "[EMAIL_ADDRESS][DOMAIN_NAME]"
type input "91199742"
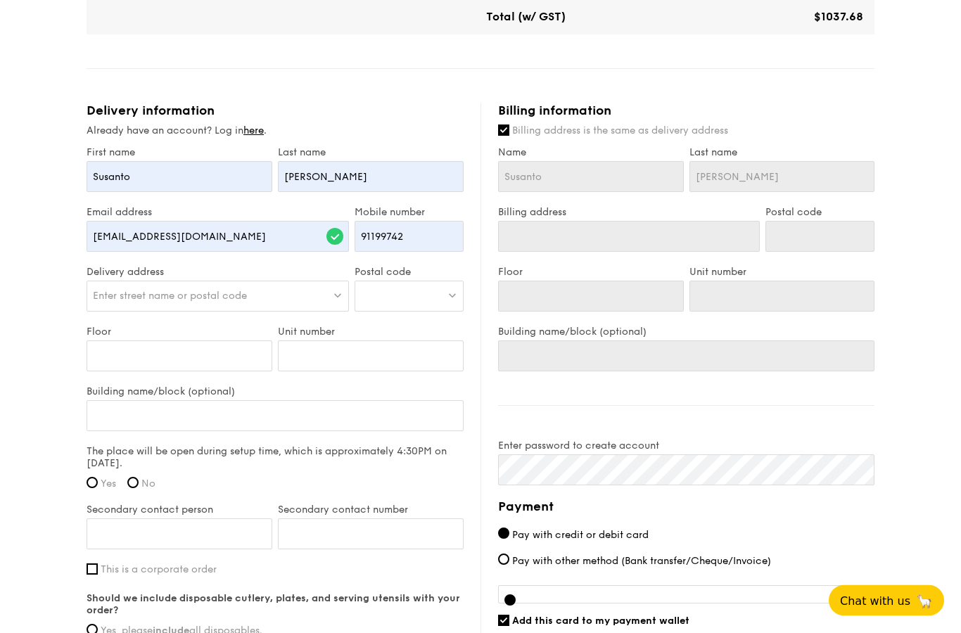
click at [252, 299] on div "Enter street name or postal code" at bounding box center [218, 297] width 263 height 31
type input "[STREET_ADDRESS]"
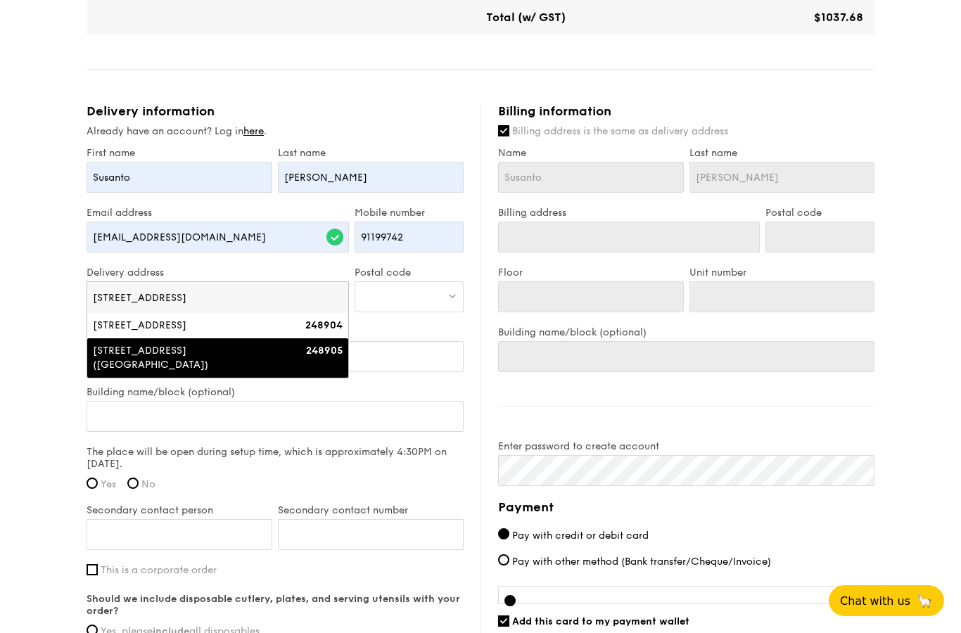
click at [318, 351] on strong "248905" at bounding box center [324, 351] width 37 height 12
type input "[STREET_ADDRESS] ([GEOGRAPHIC_DATA])"
type input "248905"
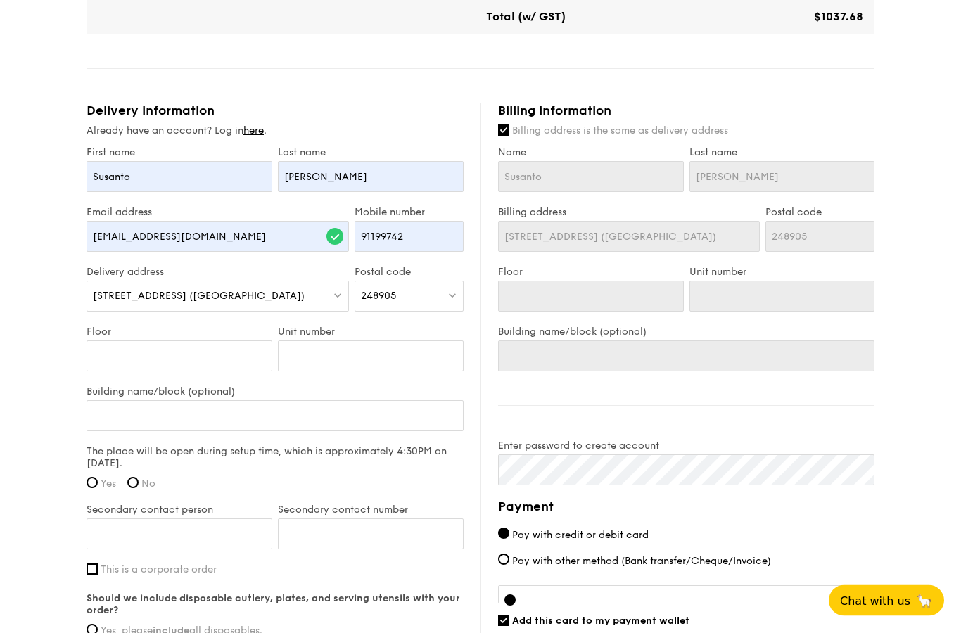
click at [419, 301] on div "248905" at bounding box center [409, 297] width 109 height 31
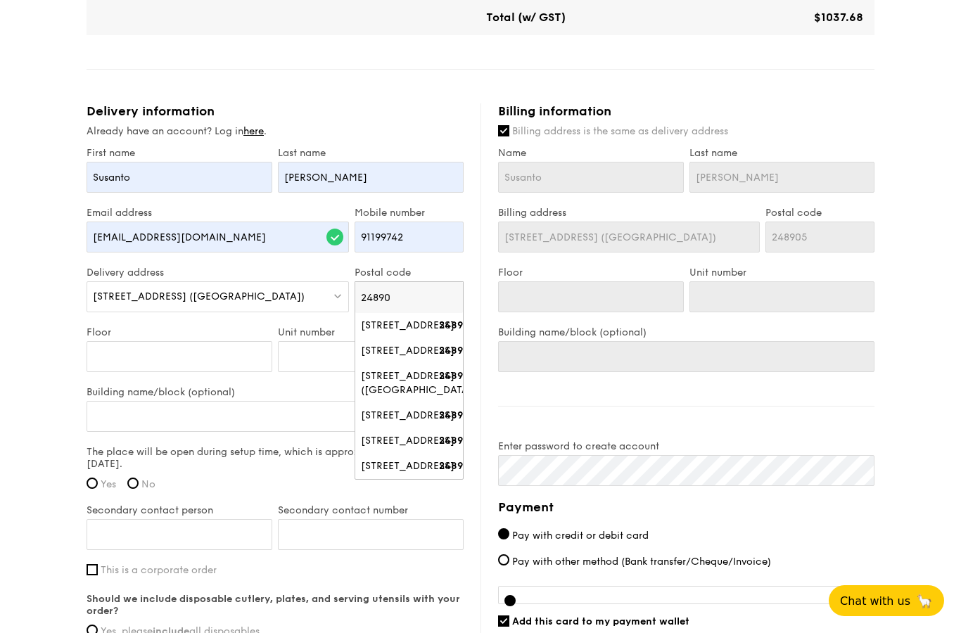
type input "248904"
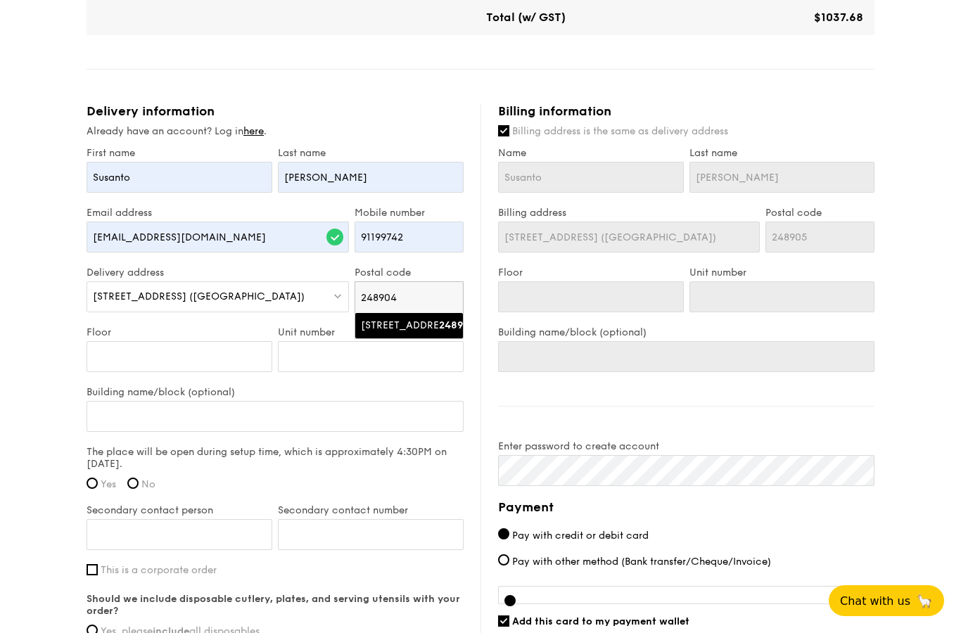
click at [412, 333] on div "[STREET_ADDRESS]" at bounding box center [397, 326] width 72 height 14
type input "[STREET_ADDRESS]"
type input "248904"
click at [210, 368] on input "Floor" at bounding box center [180, 356] width 186 height 31
type input "1"
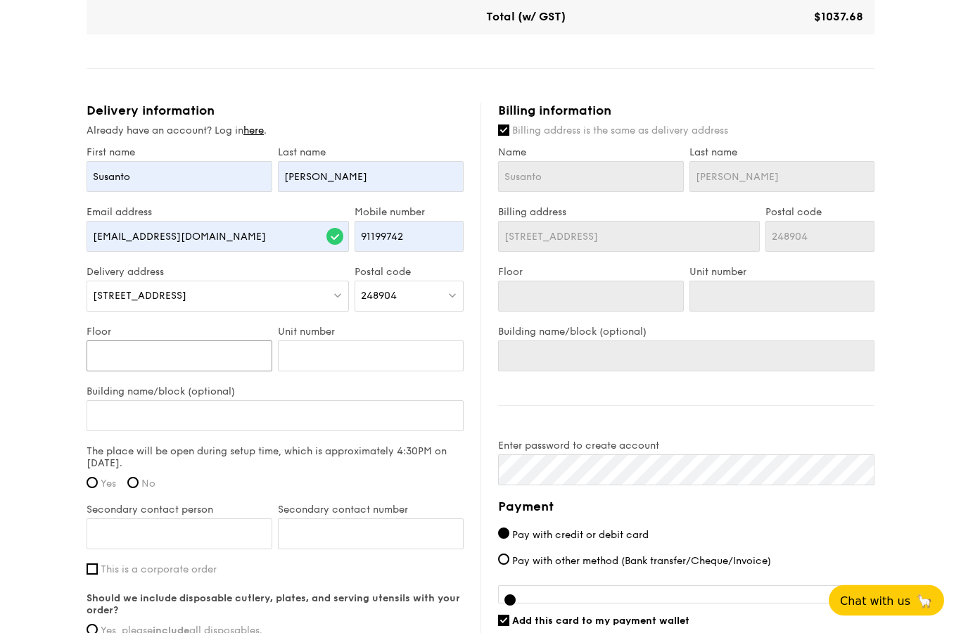
type input "1"
type input "14"
type input "1"
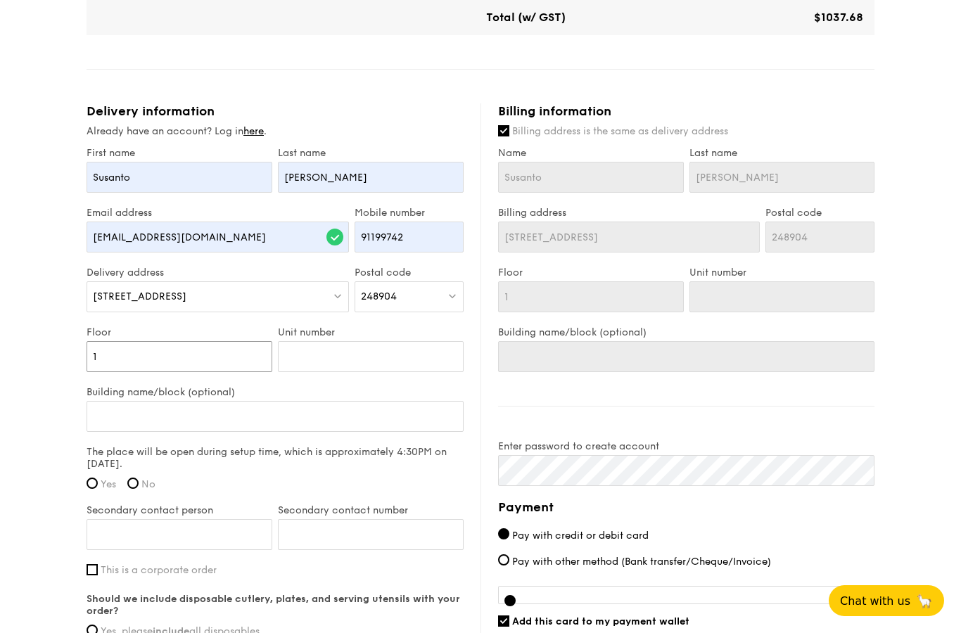
type input "17"
click at [417, 353] on input "Unit number" at bounding box center [371, 356] width 186 height 31
type input "0"
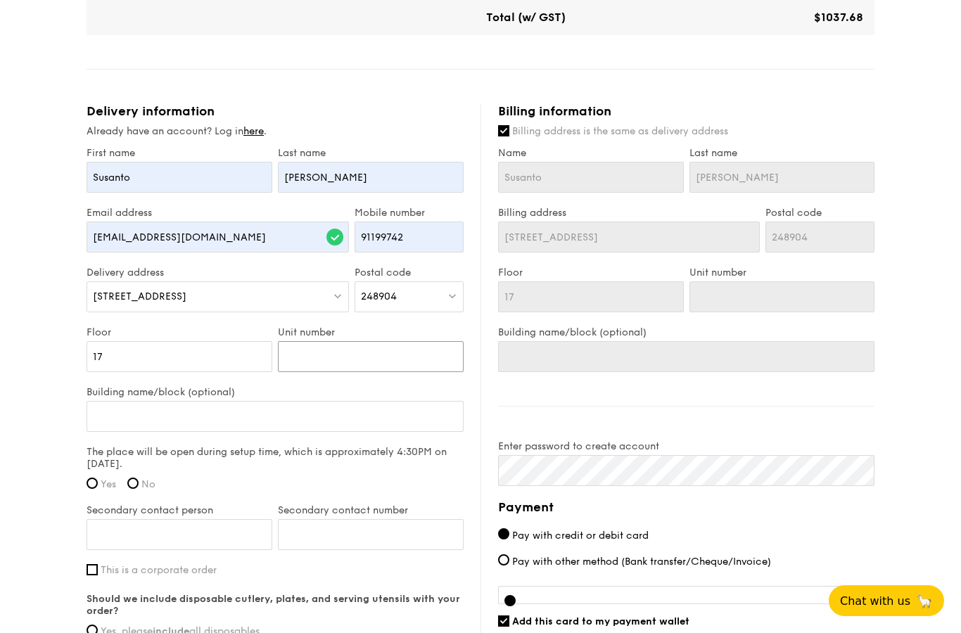
type input "0"
type input "01"
click at [407, 415] on input "Building name/block (optional)" at bounding box center [275, 416] width 377 height 31
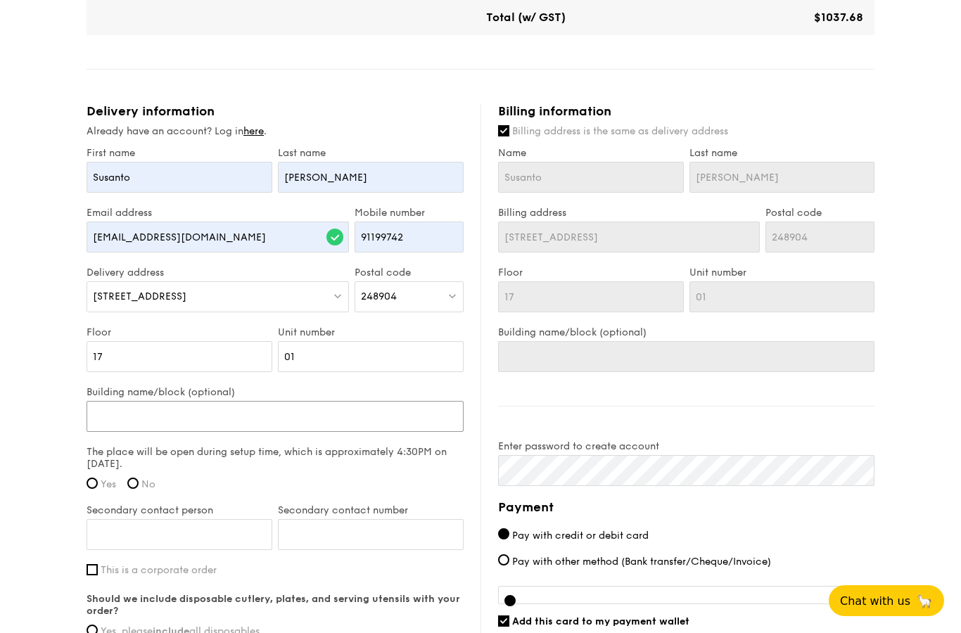
type input "m"
type input "me"
type input "[PERSON_NAME]"
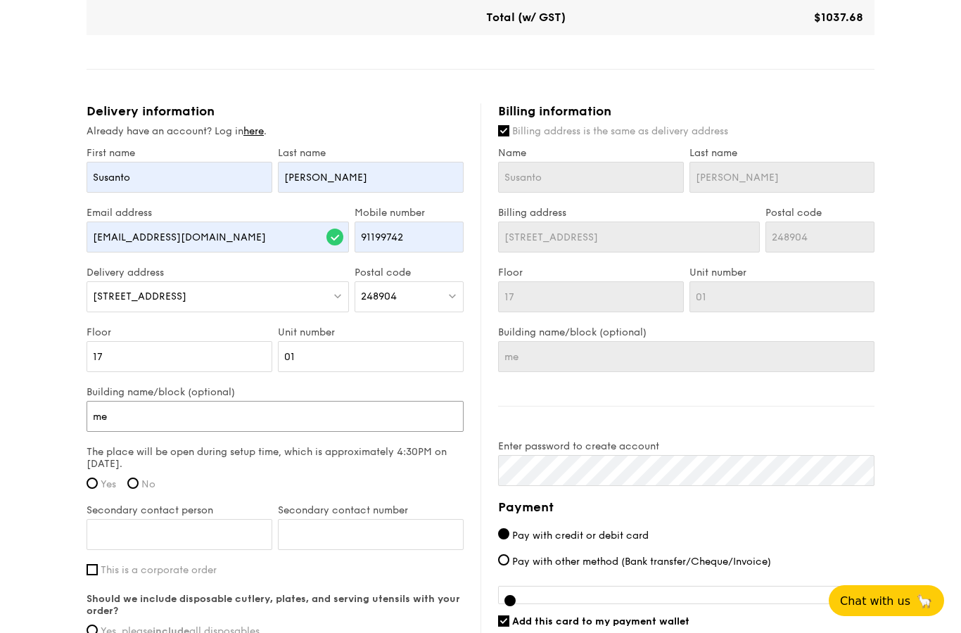
type input "[PERSON_NAME]"
type input "melr"
type input "melro"
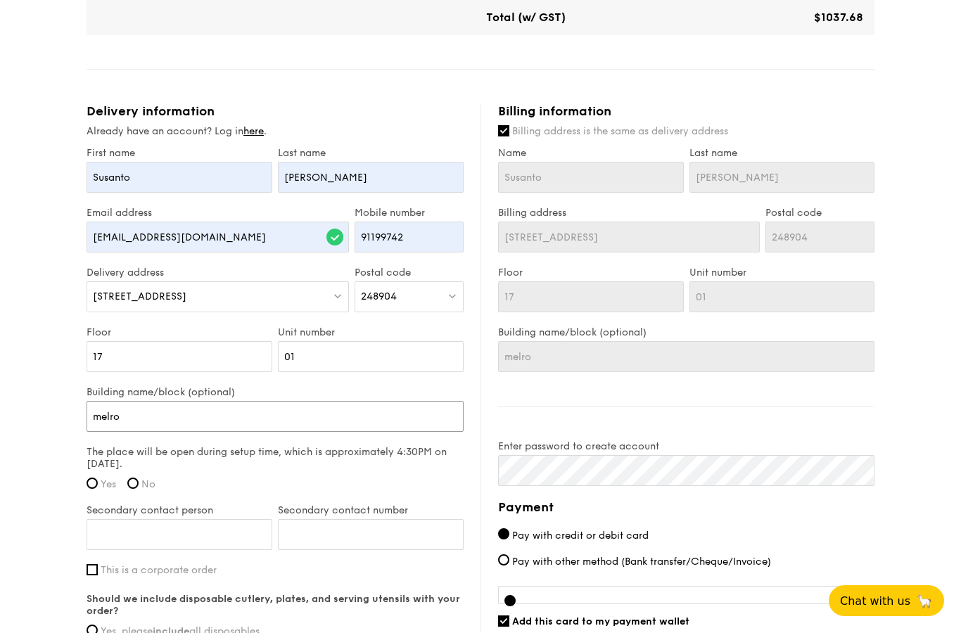
type input "melros"
type input "melrose"
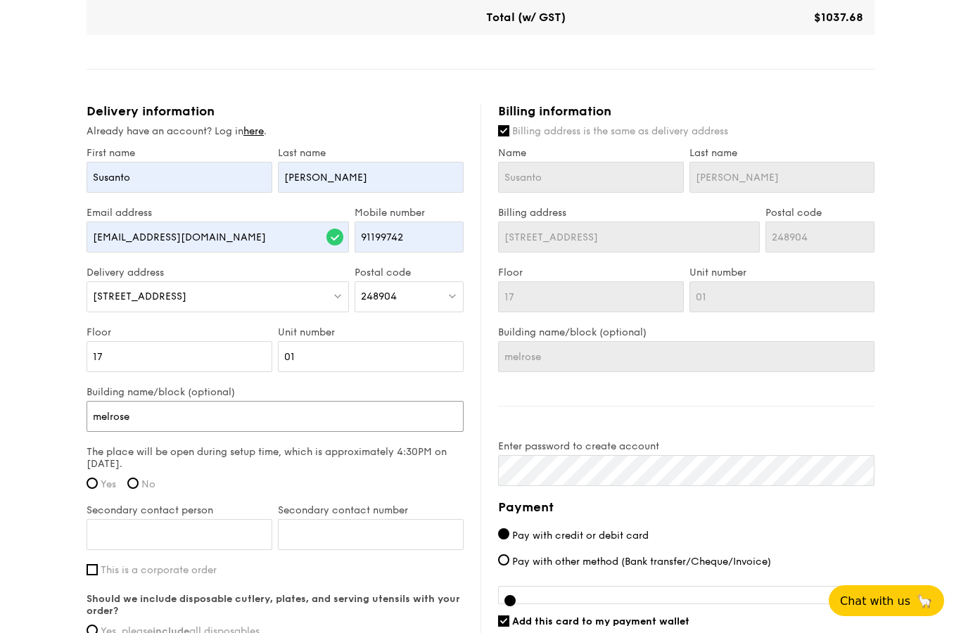
type input "melrose"
type input "melrose p"
type input "melrose pa"
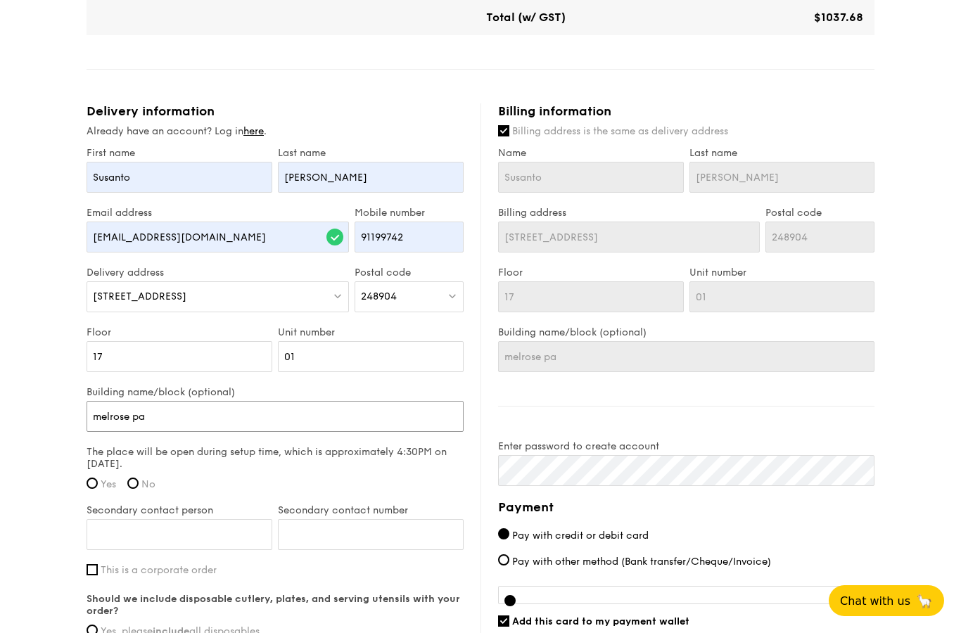
type input "melrose par"
type input "[GEOGRAPHIC_DATA]"
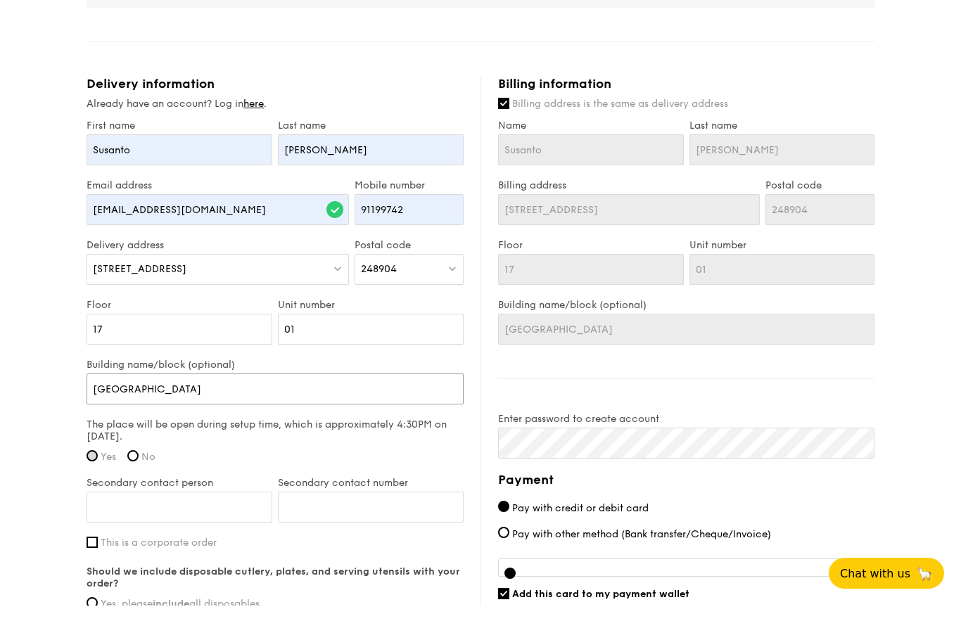
type input "[GEOGRAPHIC_DATA]"
click at [95, 478] on input "Yes" at bounding box center [92, 483] width 11 height 11
radio input "true"
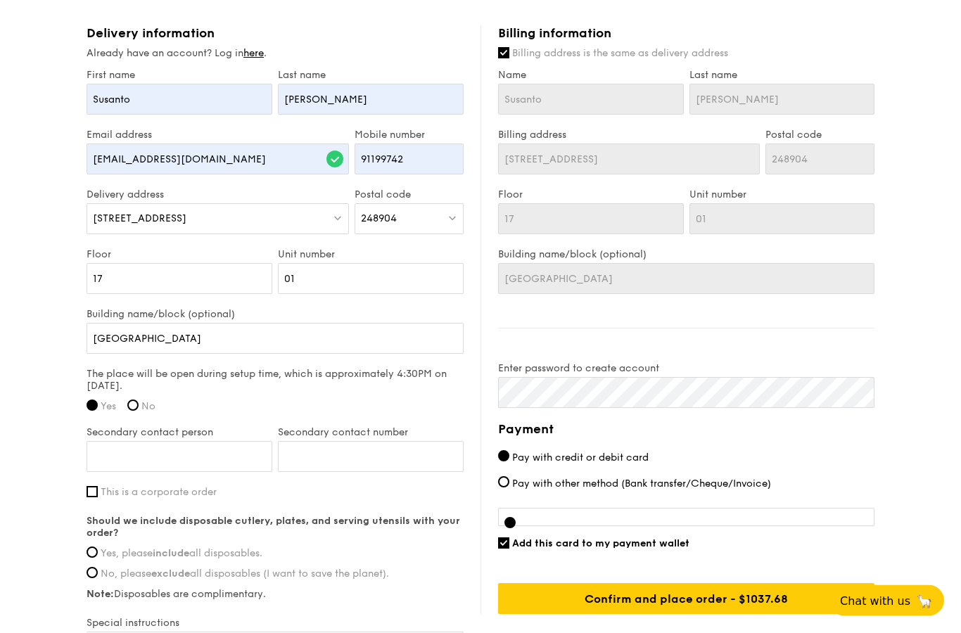
scroll to position [808, 0]
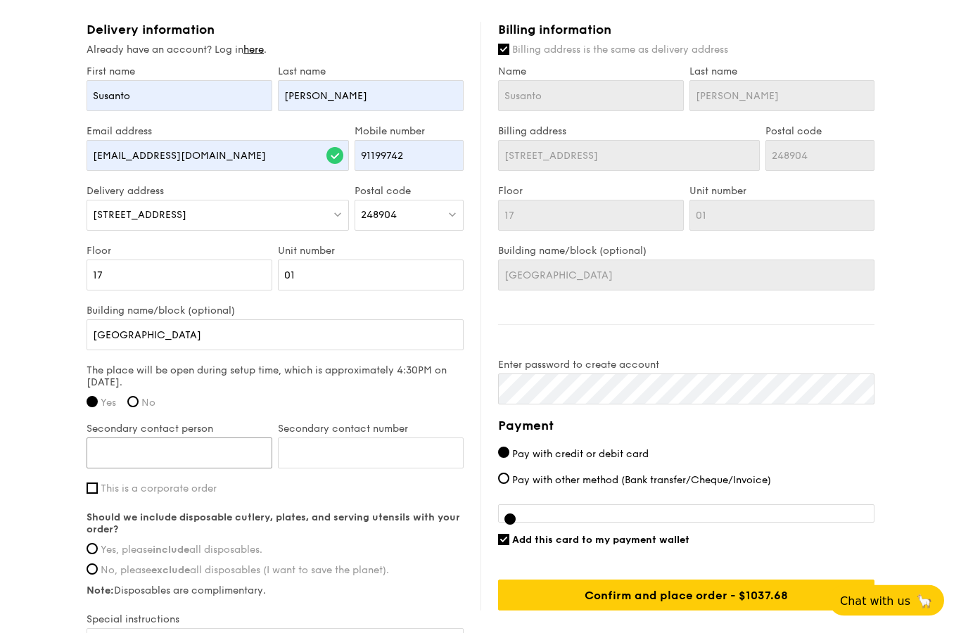
click at [219, 459] on input "Secondary contact person" at bounding box center [180, 453] width 186 height 31
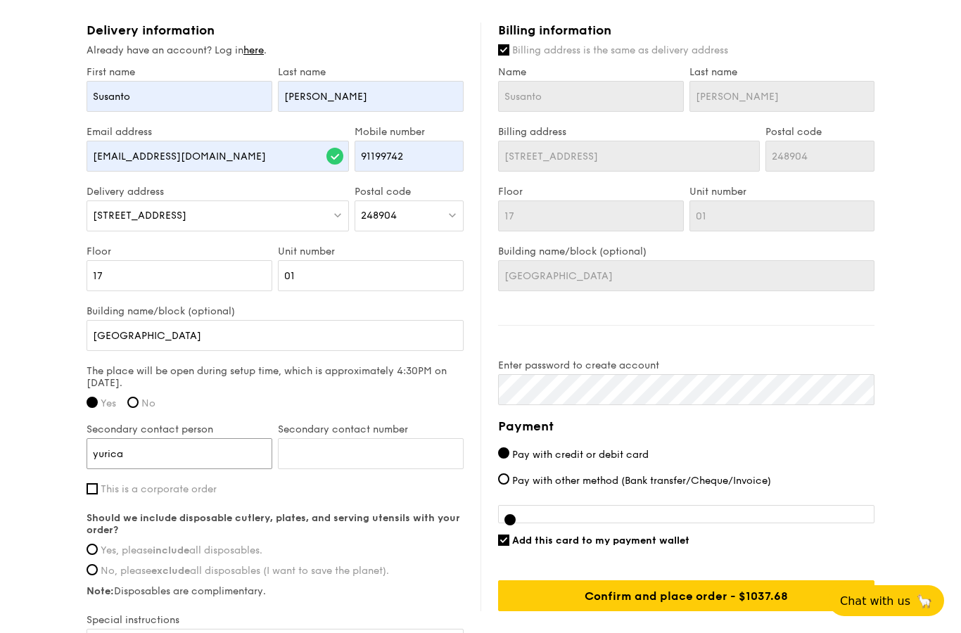
type input "yurica"
click at [387, 469] on input "Secondary contact number" at bounding box center [371, 453] width 186 height 31
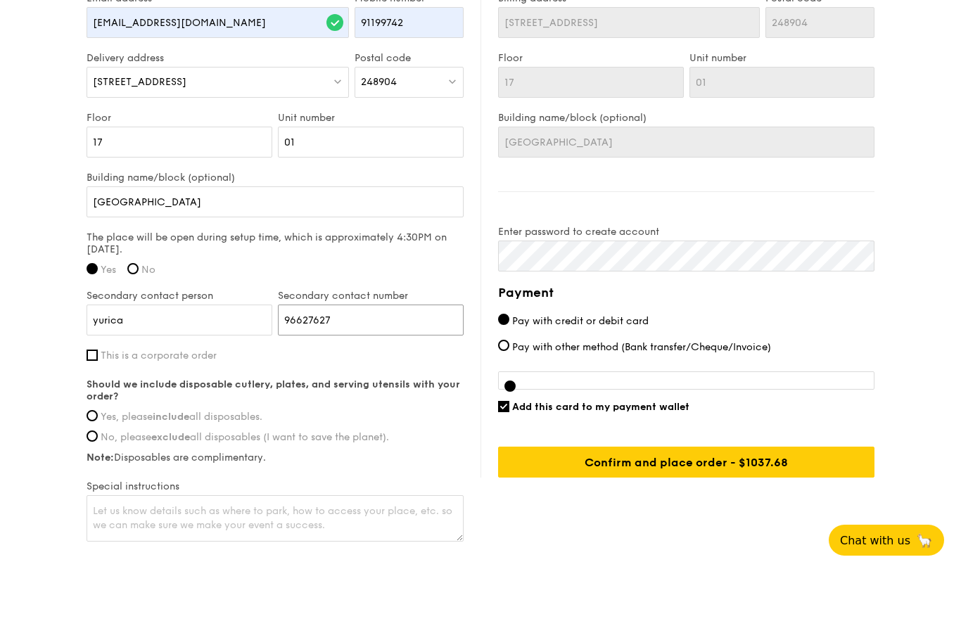
scroll to position [891, 0]
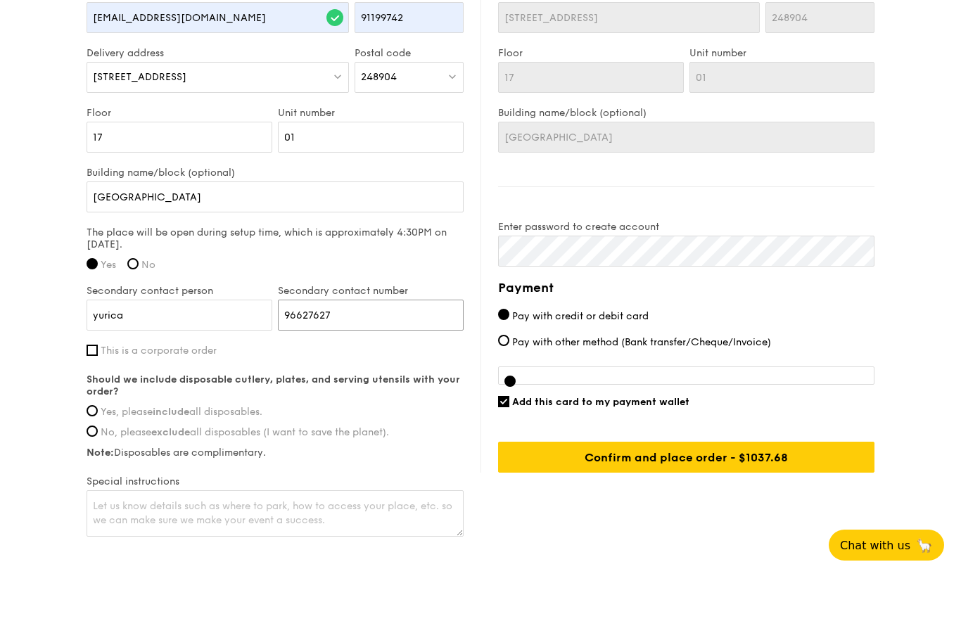
type input "96627627"
click at [237, 462] on span "Yes, please include all disposables." at bounding box center [182, 468] width 162 height 12
click at [98, 461] on input "Yes, please include all disposables." at bounding box center [92, 466] width 11 height 11
radio input "true"
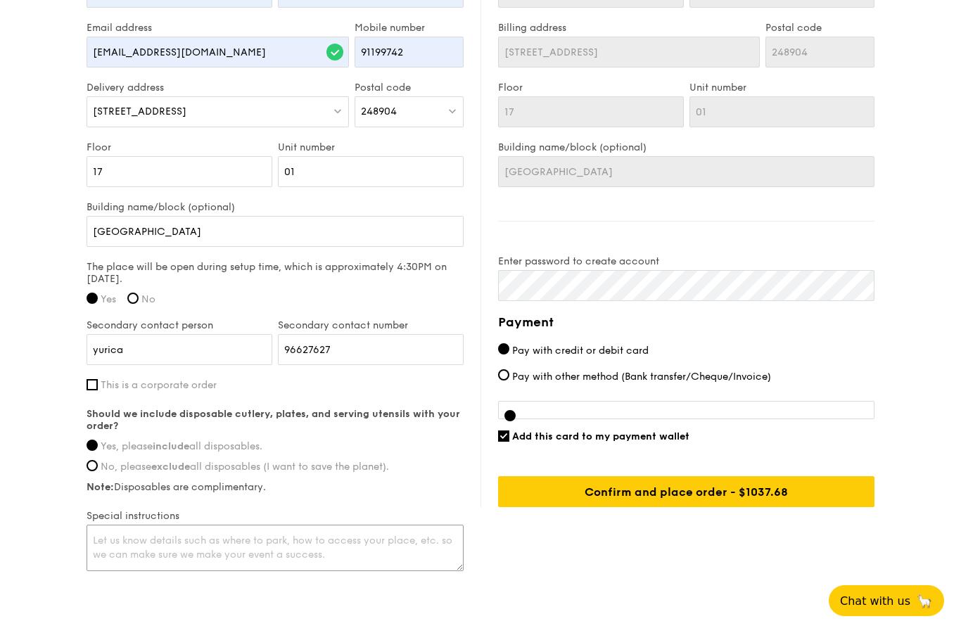
click at [374, 560] on textarea at bounding box center [275, 548] width 377 height 46
type textarea "the location is at the function room beside the pool at level 1"
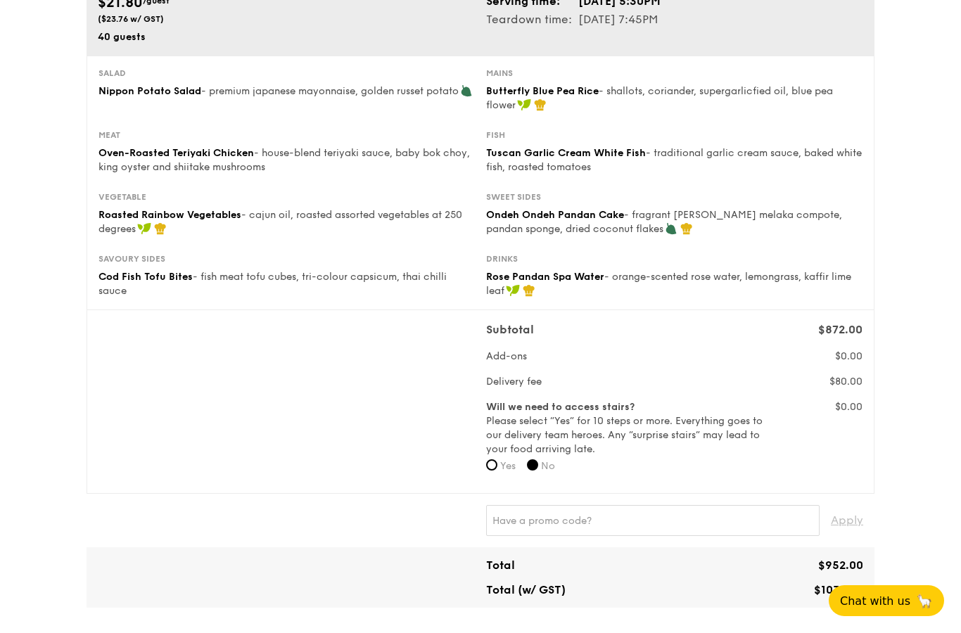
scroll to position [0, 0]
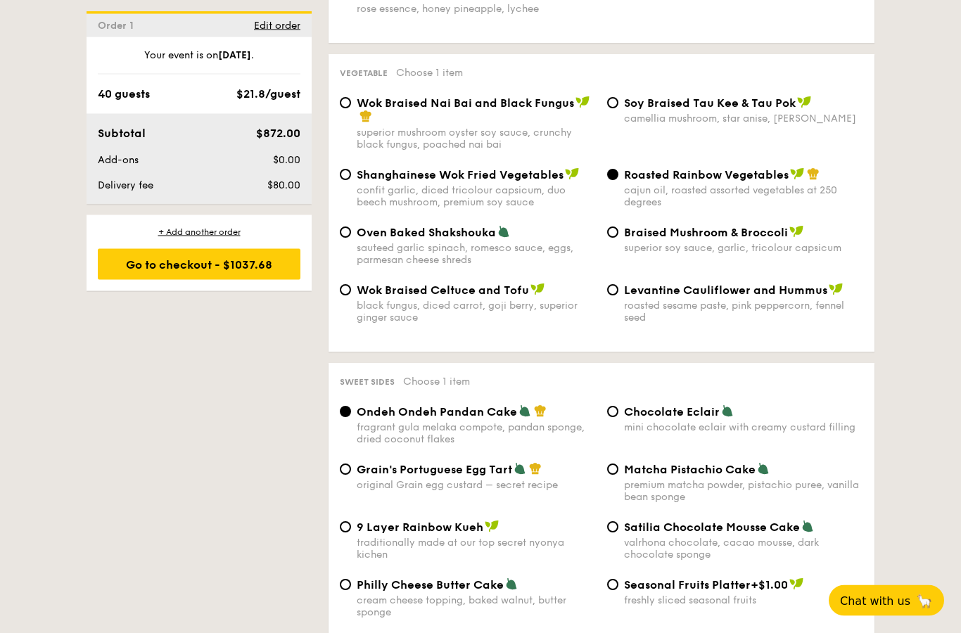
scroll to position [1806, 0]
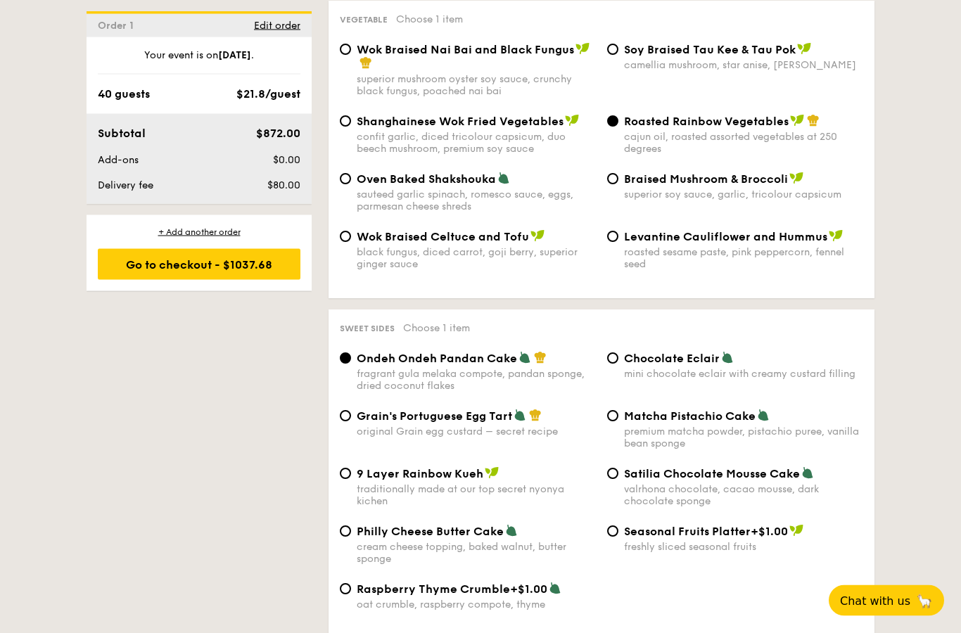
click at [632, 383] on div "Sweet sides Choose 1 item Ondeh Ondeh Pandan Cake fragrant [PERSON_NAME] melaka…" at bounding box center [602, 474] width 546 height 329
click at [662, 366] on span "Chocolate Eclair" at bounding box center [672, 359] width 96 height 13
click at [619, 365] on input "Chocolate Eclair mini chocolate eclair with creamy custard filling" at bounding box center [612, 358] width 11 height 11
radio input "true"
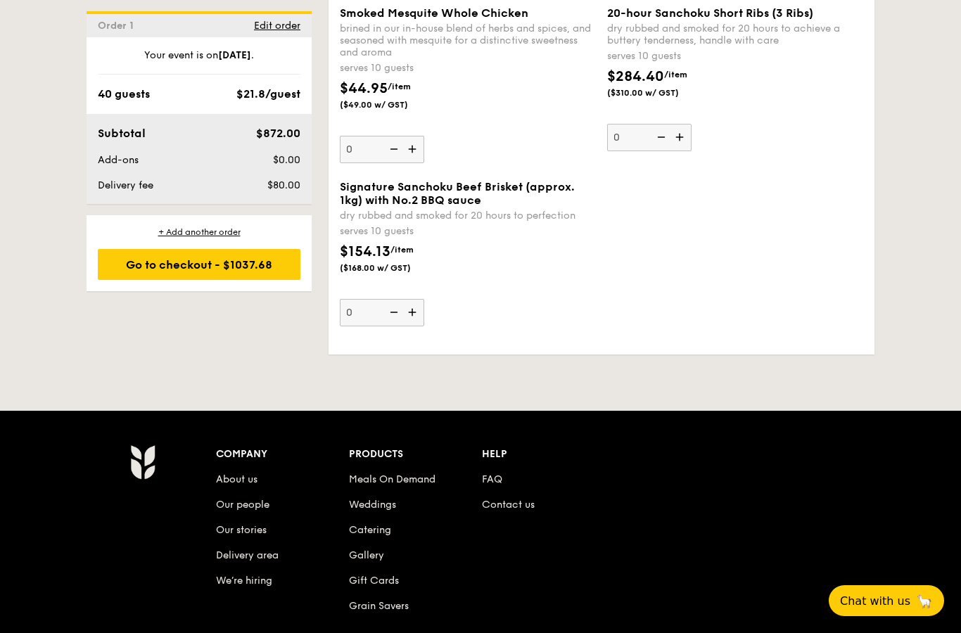
scroll to position [3088, 0]
click at [253, 270] on div "Go to checkout - $1037.68" at bounding box center [199, 264] width 203 height 31
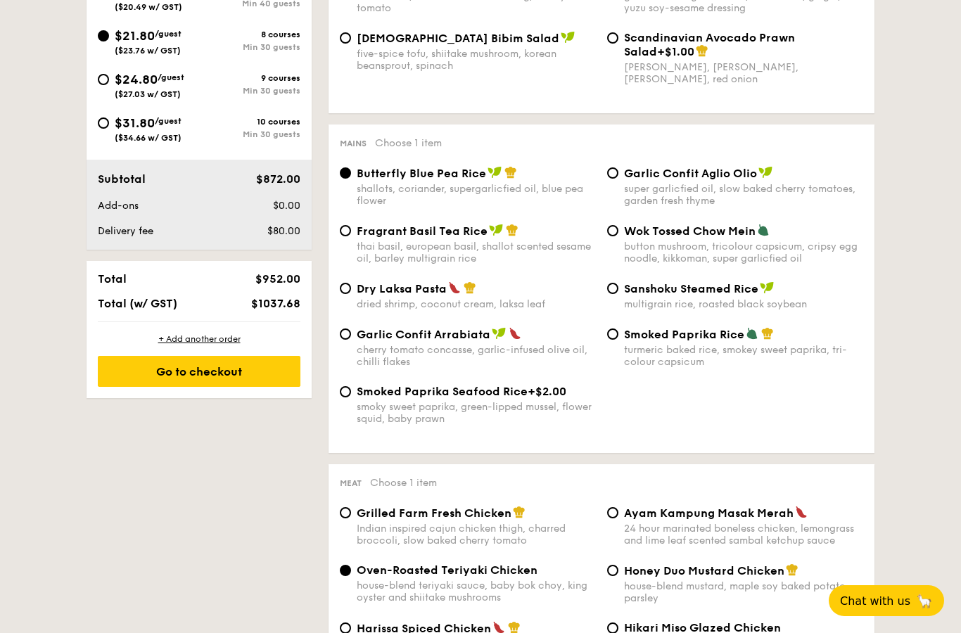
scroll to position [376, 0]
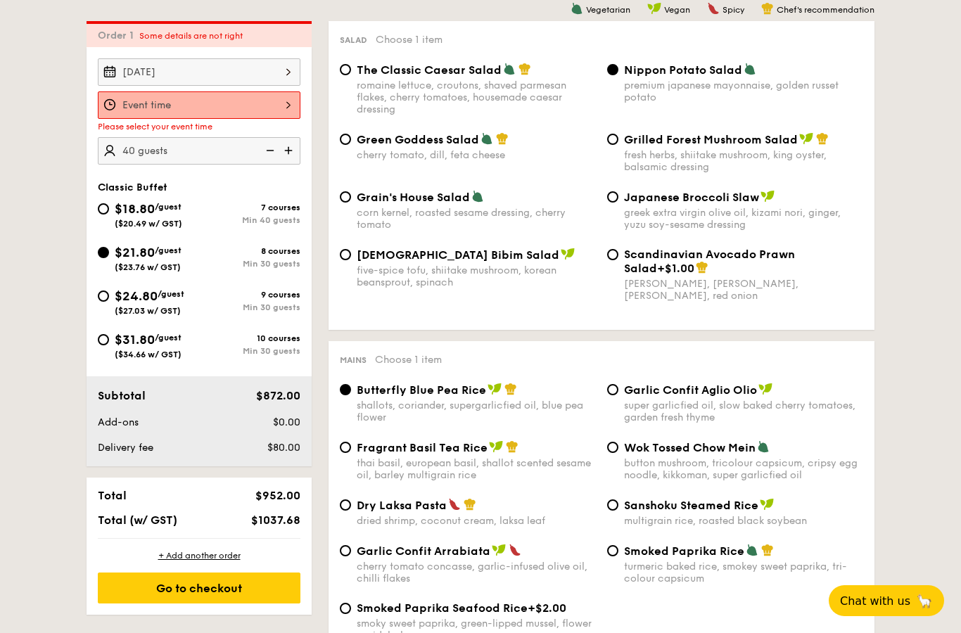
click at [266, 103] on div at bounding box center [199, 104] width 203 height 27
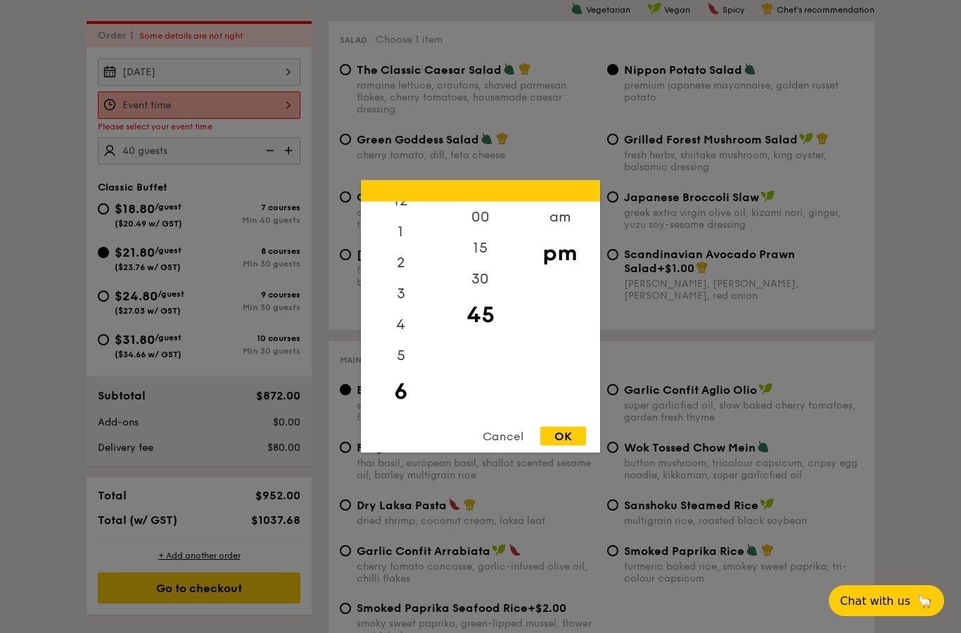
scroll to position [14, 0]
click at [396, 384] on div "5" at bounding box center [401, 363] width 80 height 41
click at [467, 305] on div "30" at bounding box center [481, 284] width 80 height 41
click at [566, 446] on div "OK" at bounding box center [564, 436] width 46 height 19
type input "5:30PM"
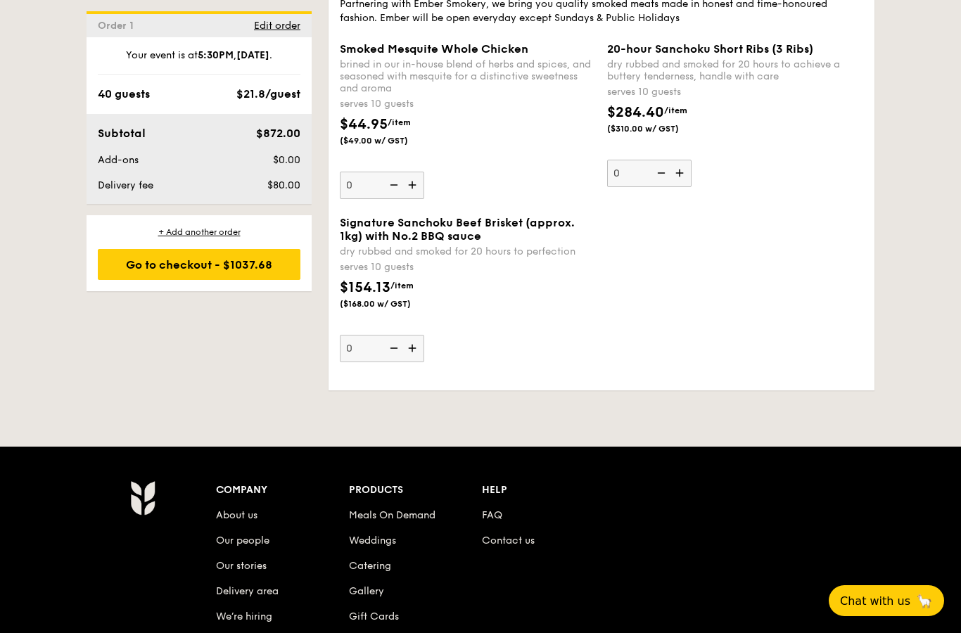
scroll to position [3034, 0]
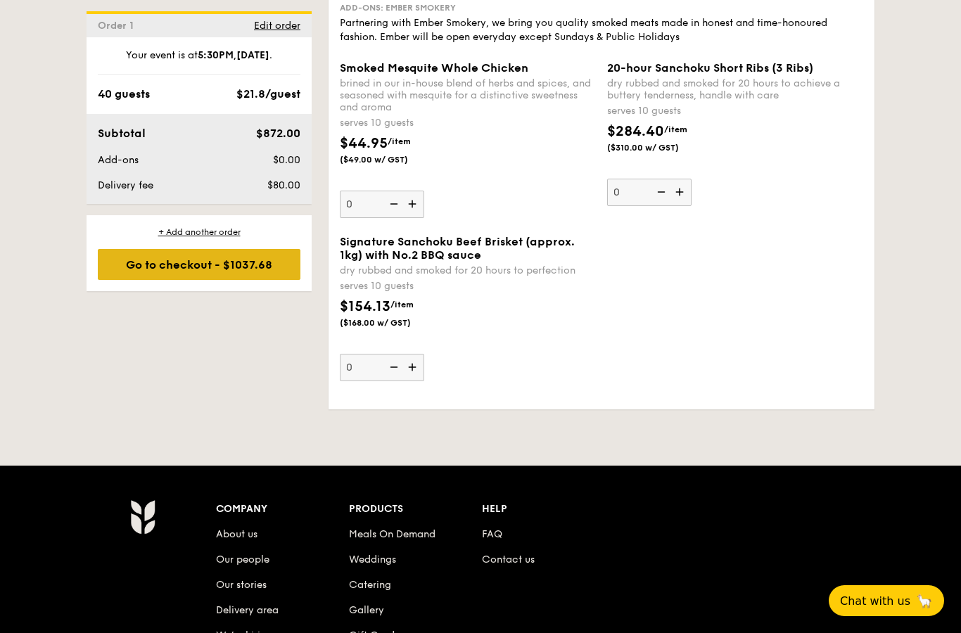
click at [270, 279] on div "Go to checkout - $1037.68" at bounding box center [199, 264] width 203 height 31
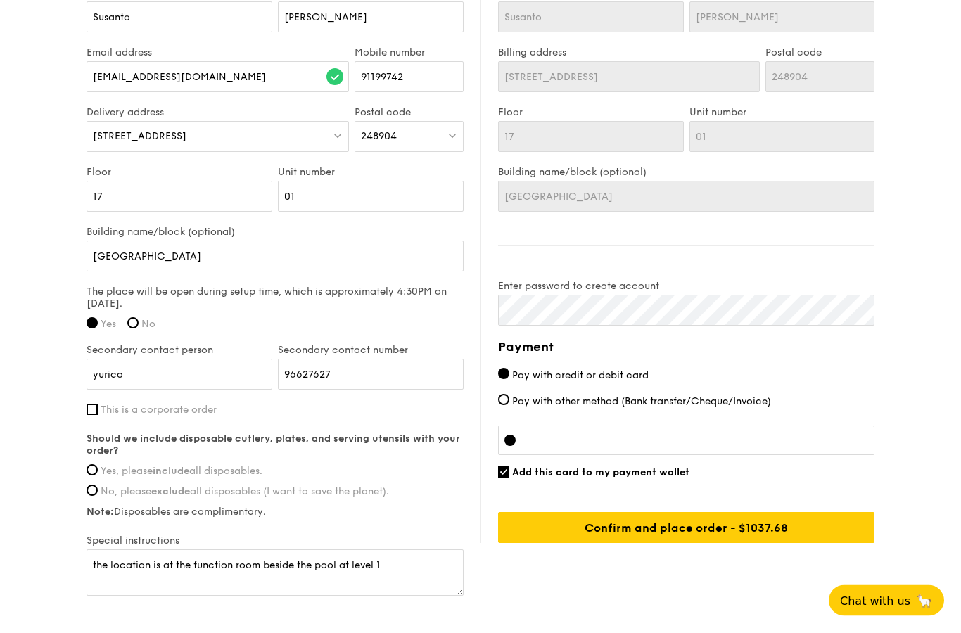
scroll to position [912, 0]
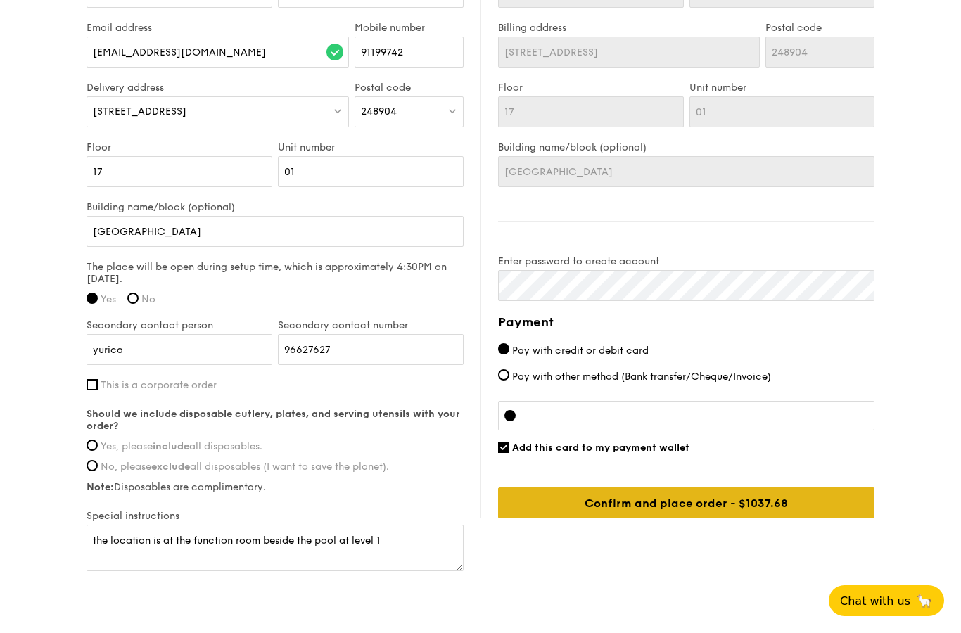
click at [815, 505] on input "Confirm and place order - $1037.68" at bounding box center [686, 503] width 377 height 31
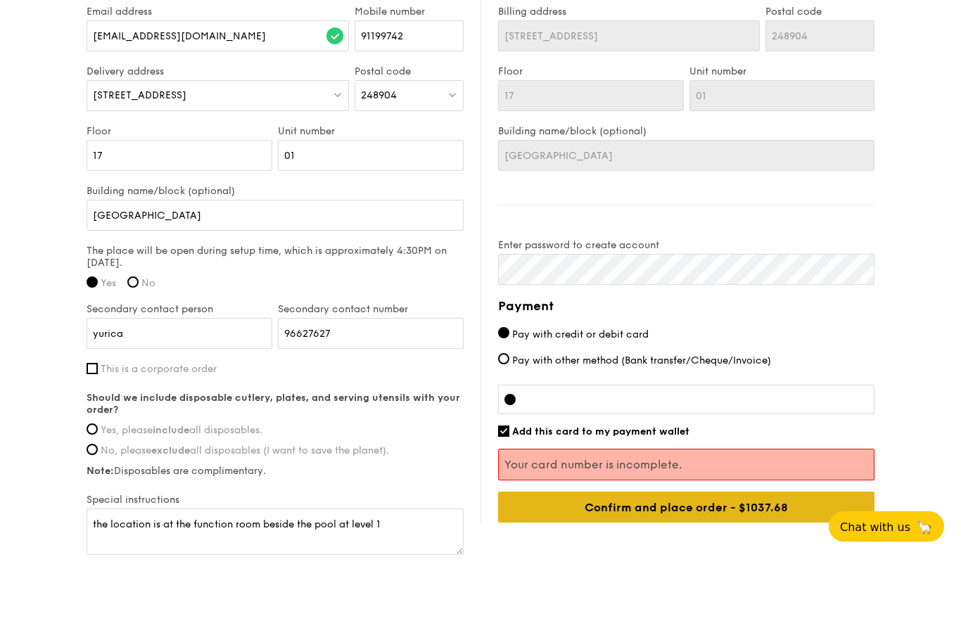
scroll to position [968, 0]
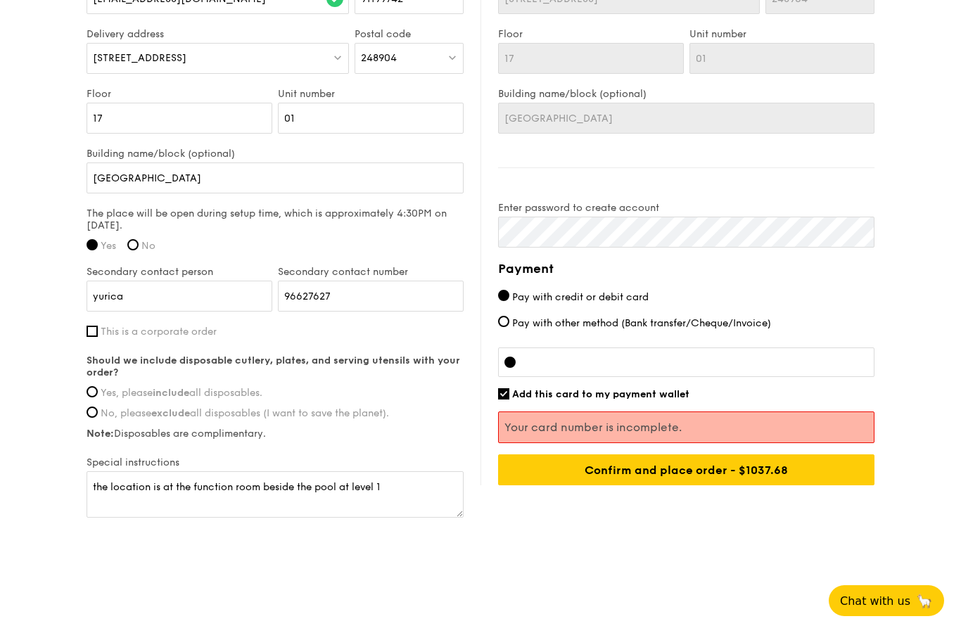
click at [676, 357] on div at bounding box center [697, 362] width 341 height 11
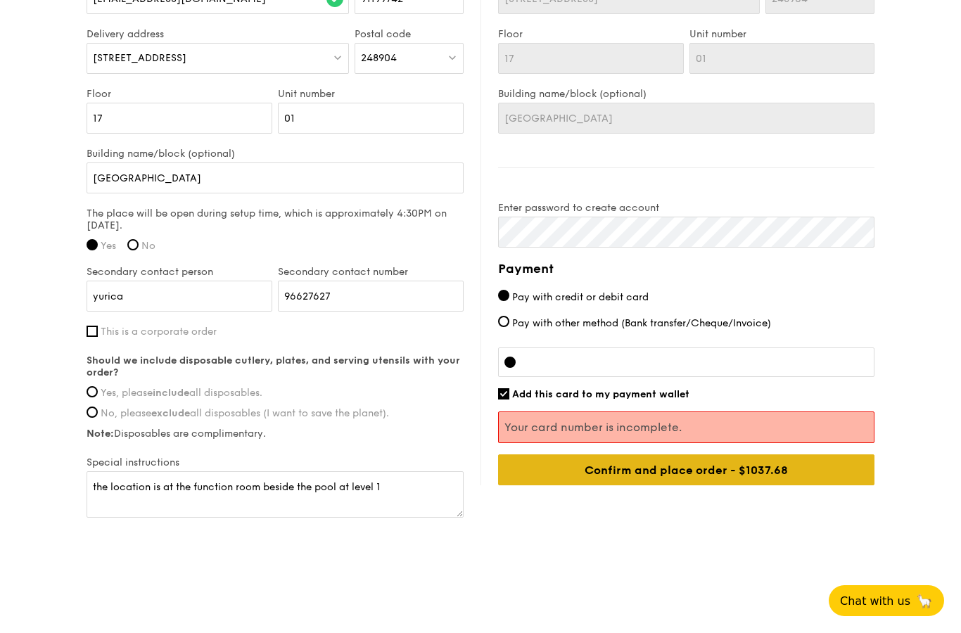
click at [807, 474] on input "Confirm and place order - $1037.68" at bounding box center [686, 470] width 377 height 31
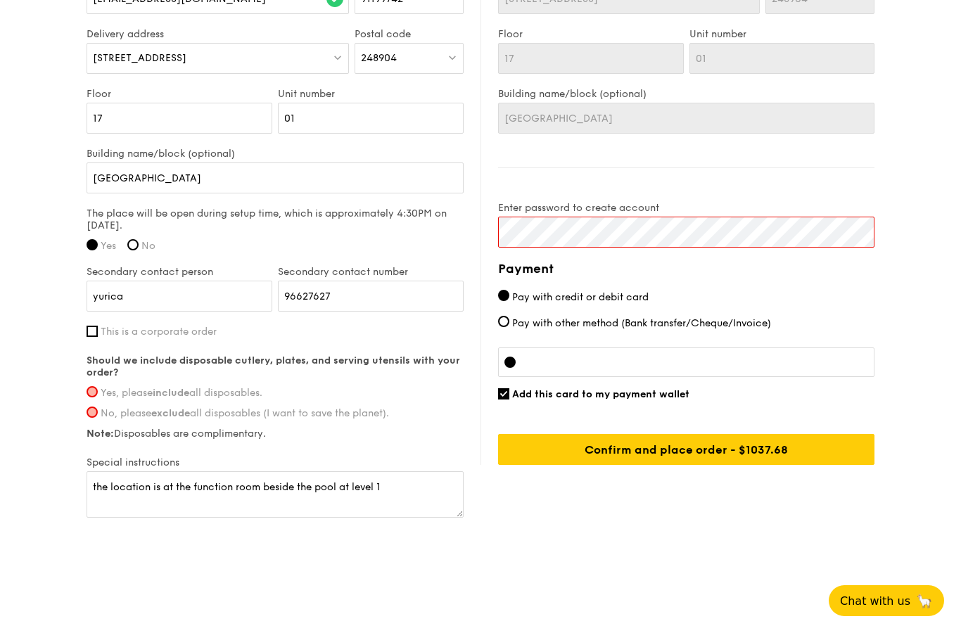
click at [100, 395] on label "Yes, please include all disposables." at bounding box center [275, 393] width 377 height 12
click at [98, 395] on input "Yes, please include all disposables." at bounding box center [92, 391] width 11 height 11
radio input "true"
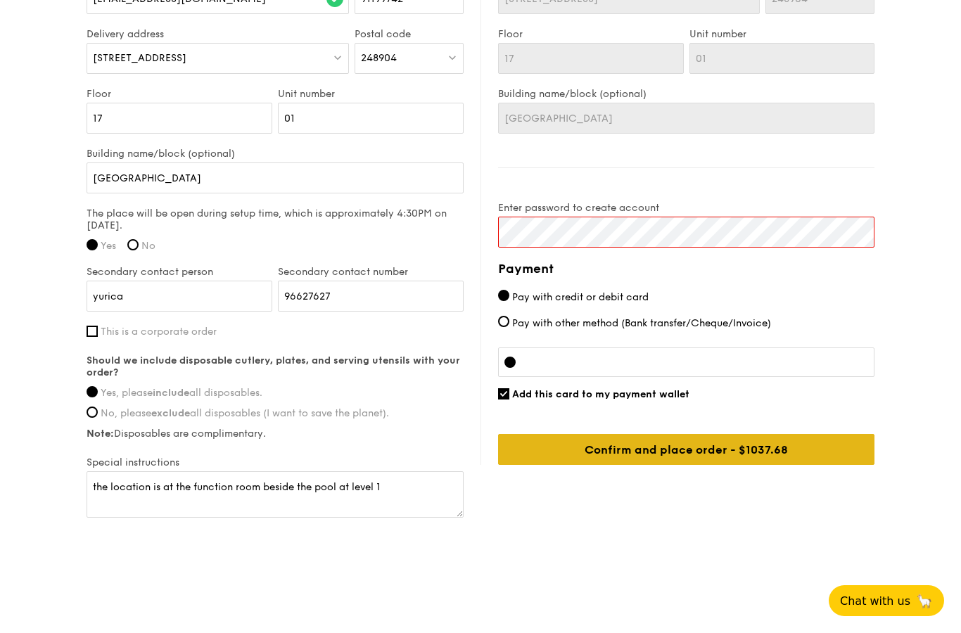
click at [662, 446] on input "Confirm and place order - $1037.68" at bounding box center [686, 449] width 377 height 31
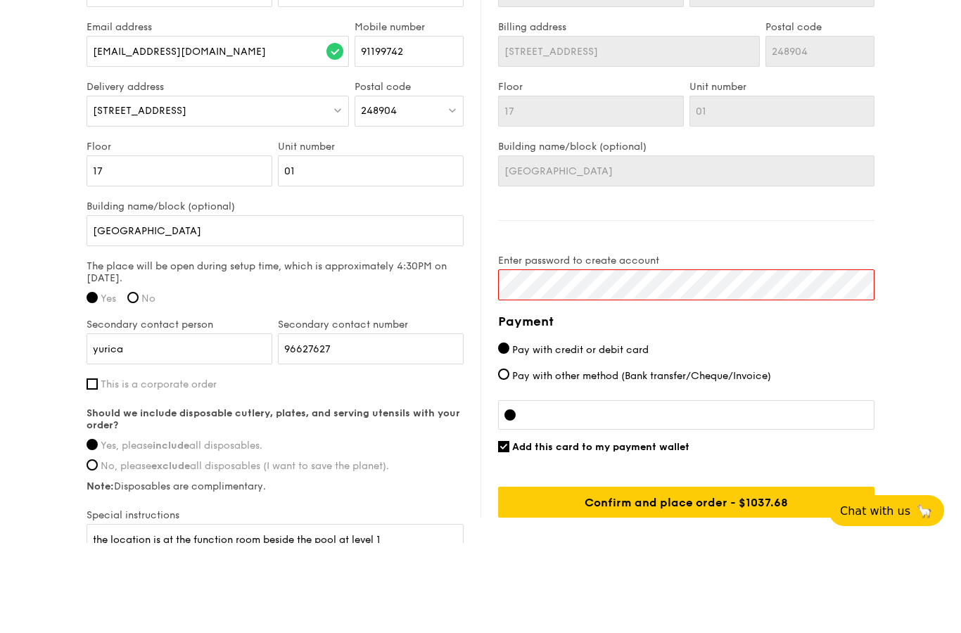
scroll to position [913, 0]
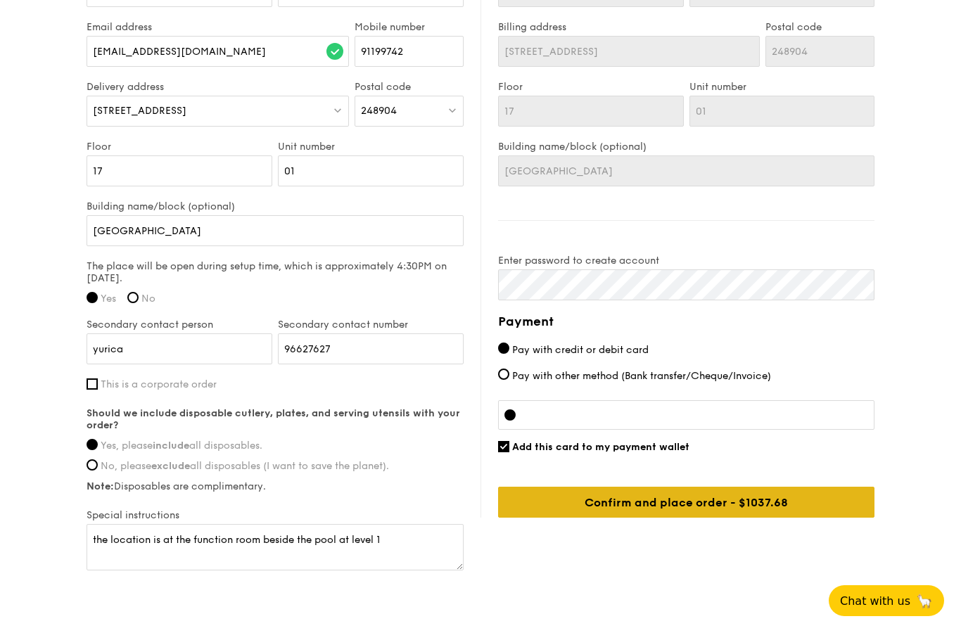
click at [664, 495] on input "Confirm and place order - $1037.68" at bounding box center [686, 502] width 377 height 31
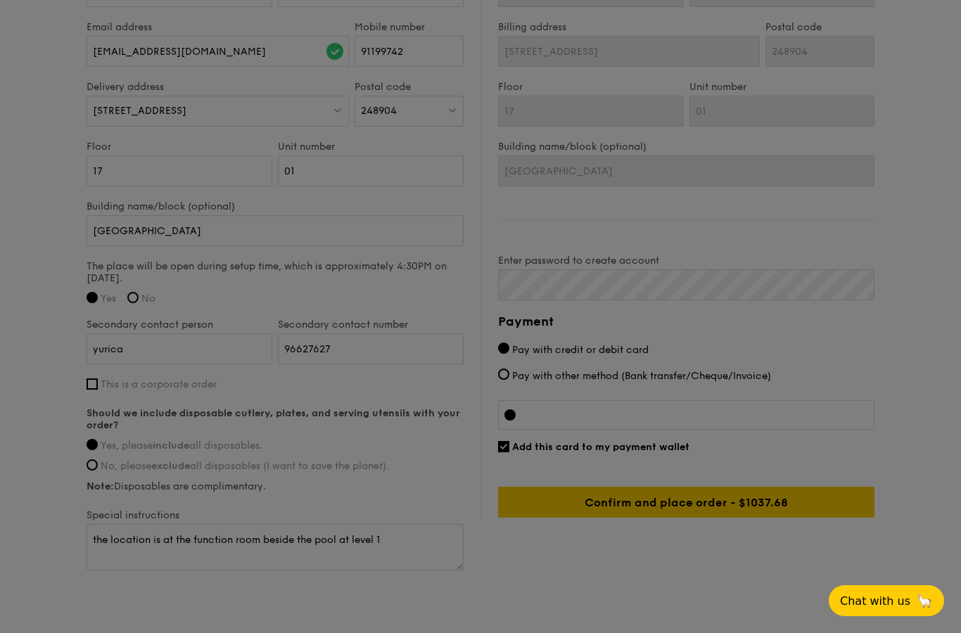
scroll to position [56, 0]
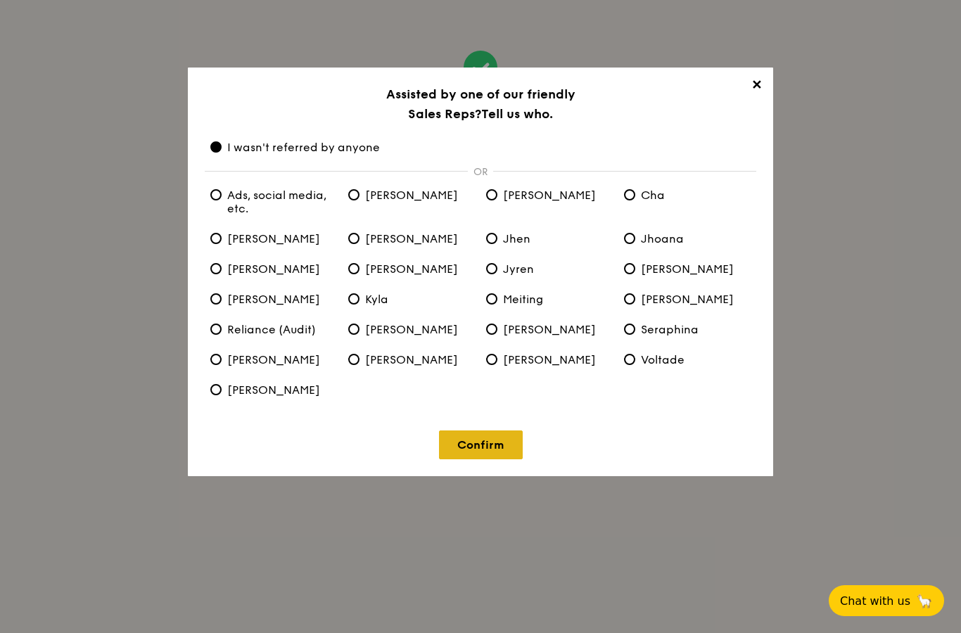
click at [476, 441] on link "Confirm" at bounding box center [481, 445] width 84 height 29
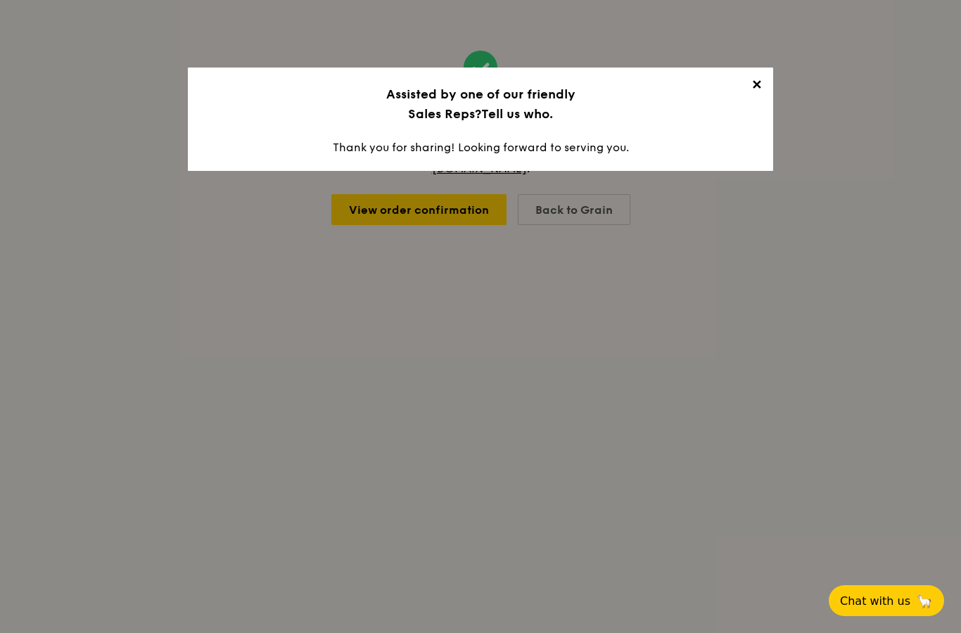
click at [758, 81] on span "✕" at bounding box center [757, 87] width 20 height 20
